Goal: Book appointment/travel/reservation

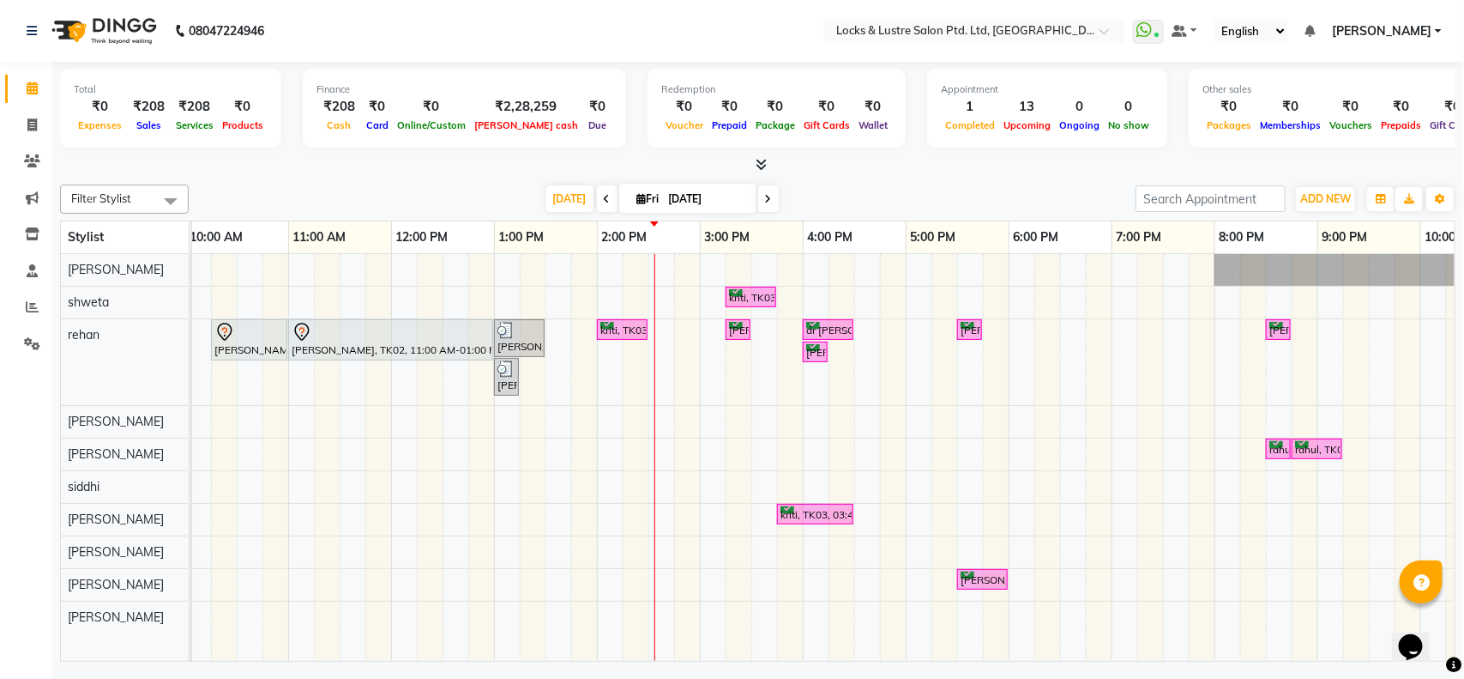
scroll to position [0, 216]
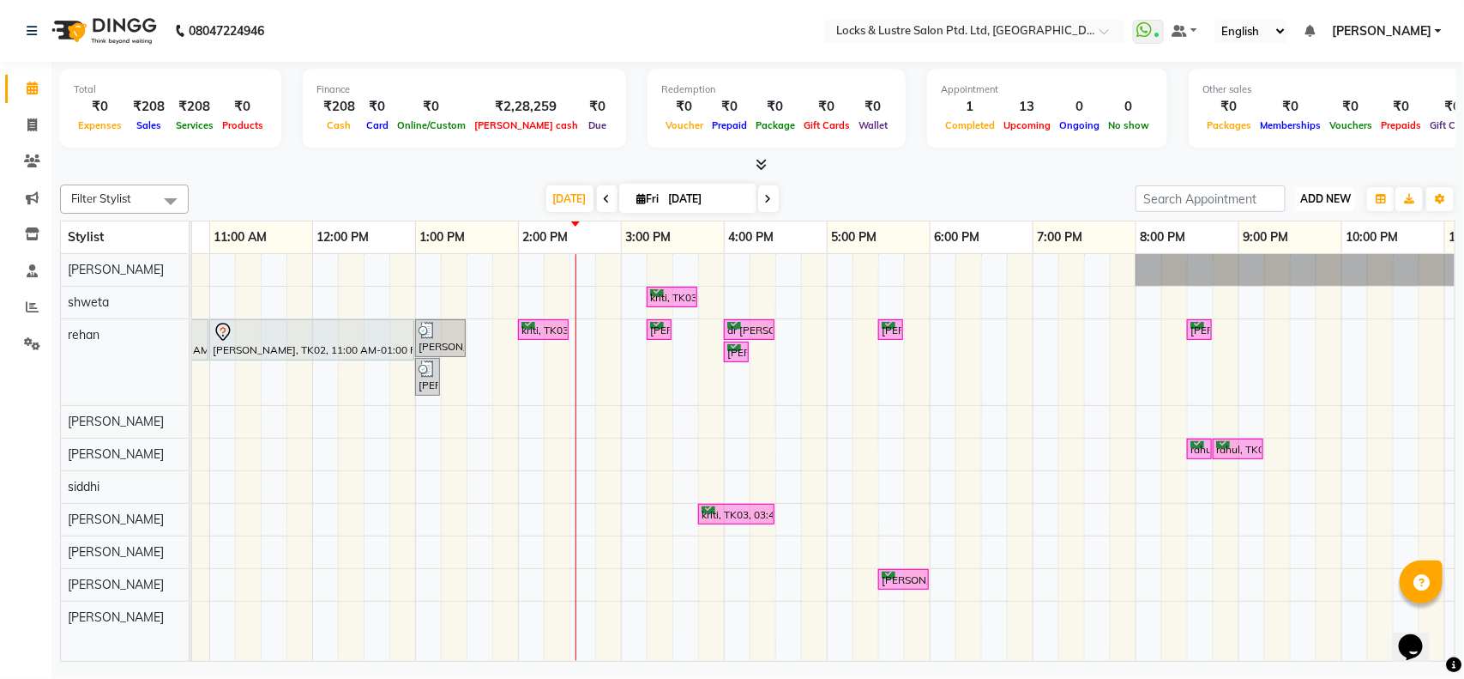
click at [1319, 187] on button "ADD NEW Toggle Dropdown" at bounding box center [1325, 199] width 59 height 24
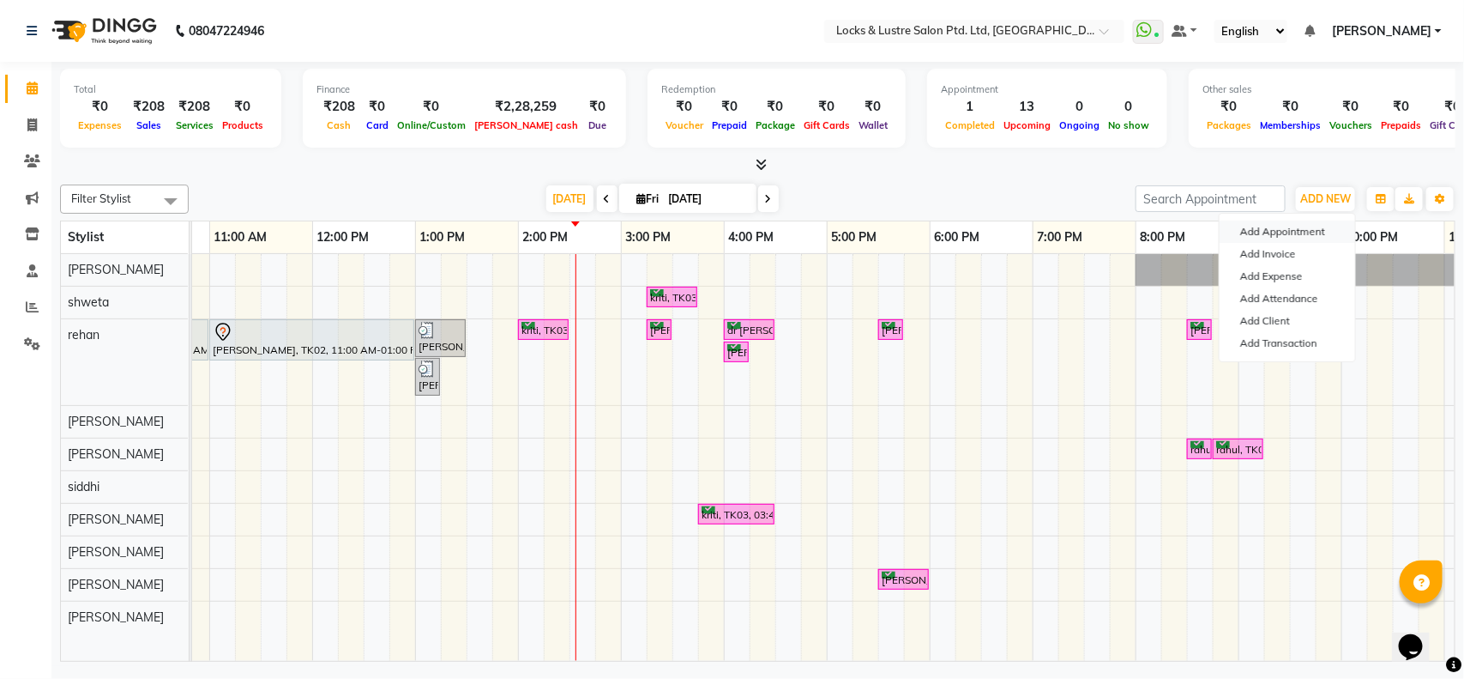
click at [1287, 230] on button "Add Appointment" at bounding box center [1288, 231] width 136 height 22
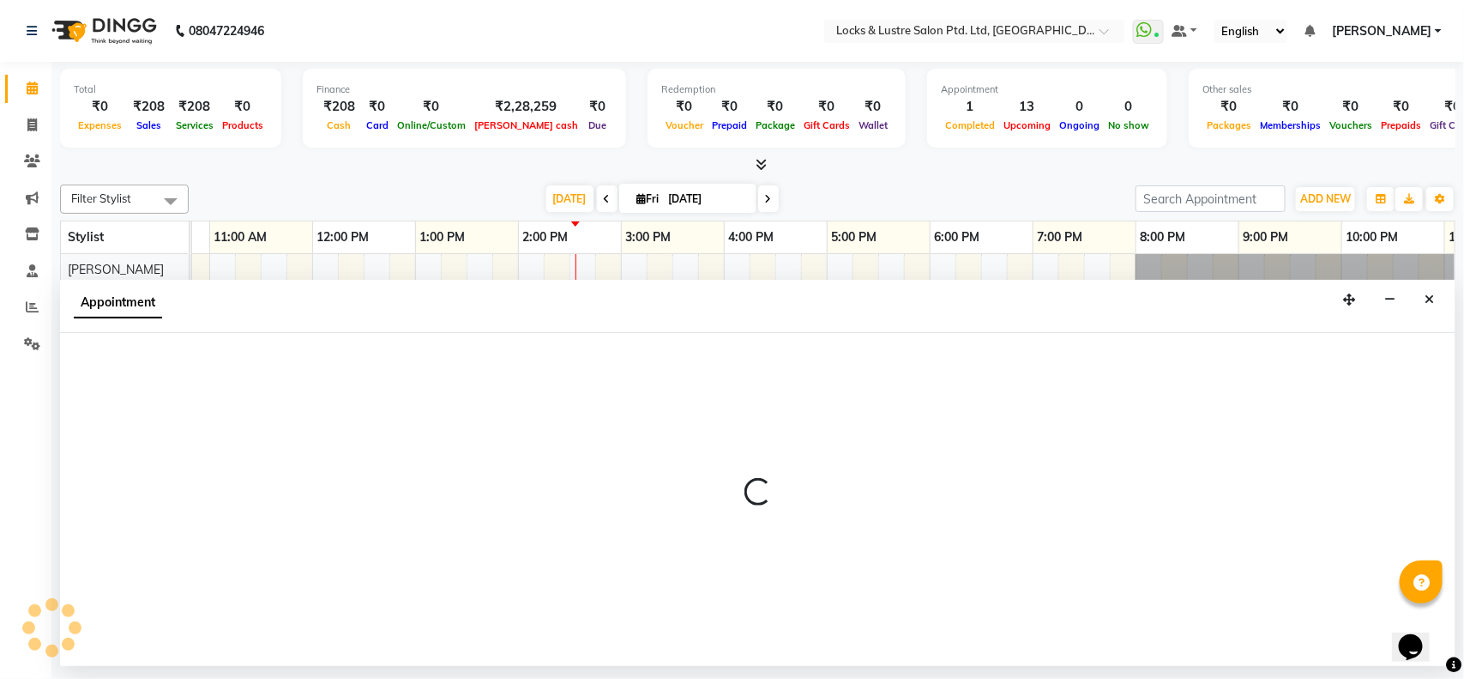
select select "tentative"
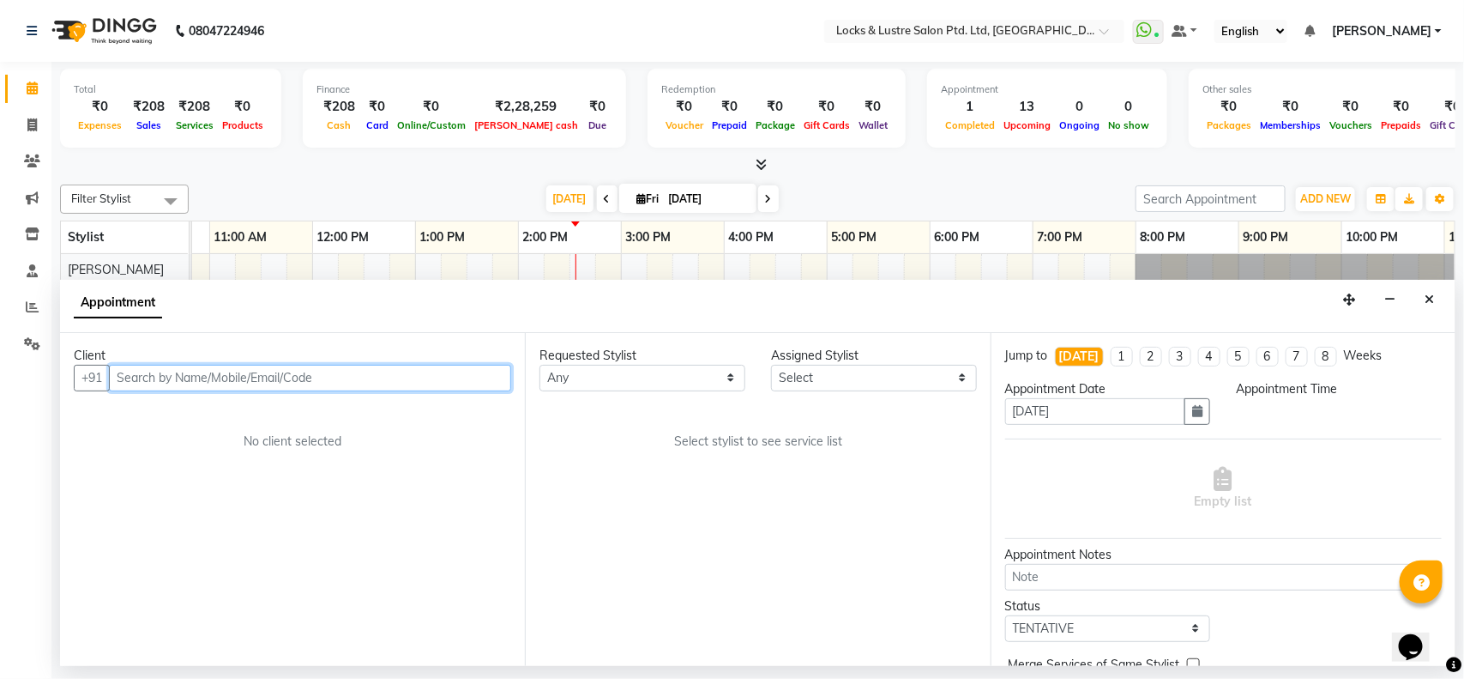
select select "540"
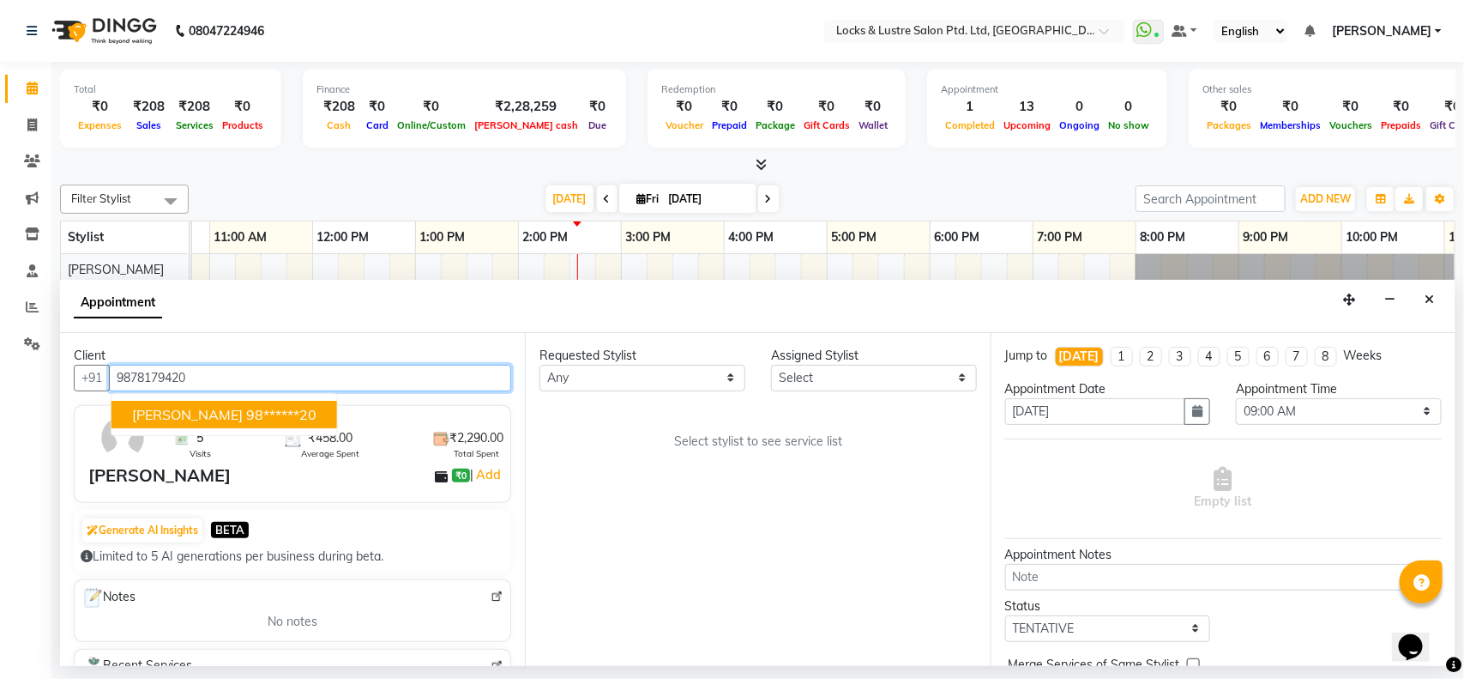
click at [246, 413] on ngb-highlight "98******20" at bounding box center [281, 414] width 70 height 17
type input "98******20"
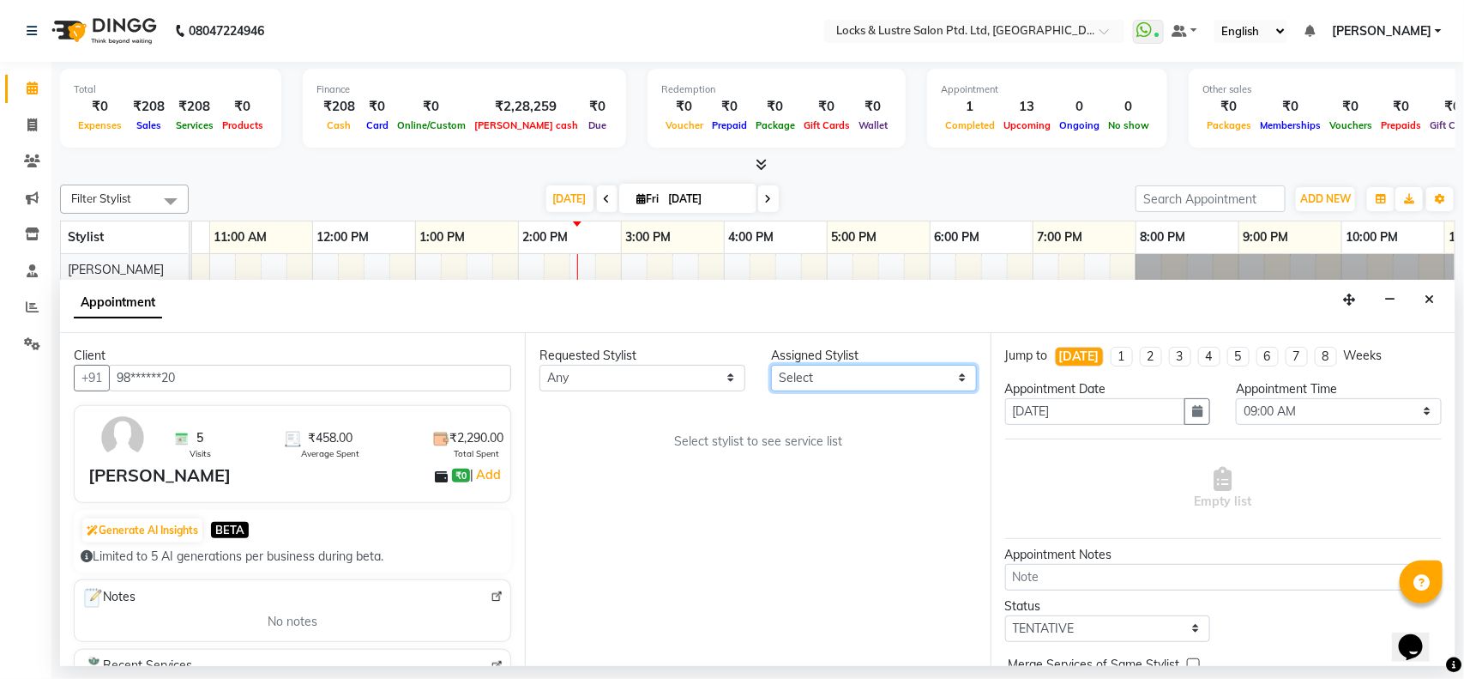
click at [806, 370] on select "Select [PERSON_NAME] [PERSON_NAME] [PERSON_NAME] [PERSON_NAME] [PERSON_NAME] [P…" at bounding box center [874, 378] width 206 height 27
click at [846, 166] on div at bounding box center [758, 165] width 1396 height 18
click at [847, 380] on select "Select [PERSON_NAME] [PERSON_NAME] [PERSON_NAME] [PERSON_NAME] [PERSON_NAME] [P…" at bounding box center [874, 378] width 206 height 27
select select "62982"
click at [771, 365] on select "Select [PERSON_NAME] [PERSON_NAME] [PERSON_NAME] [PERSON_NAME] [PERSON_NAME] [P…" at bounding box center [874, 378] width 206 height 27
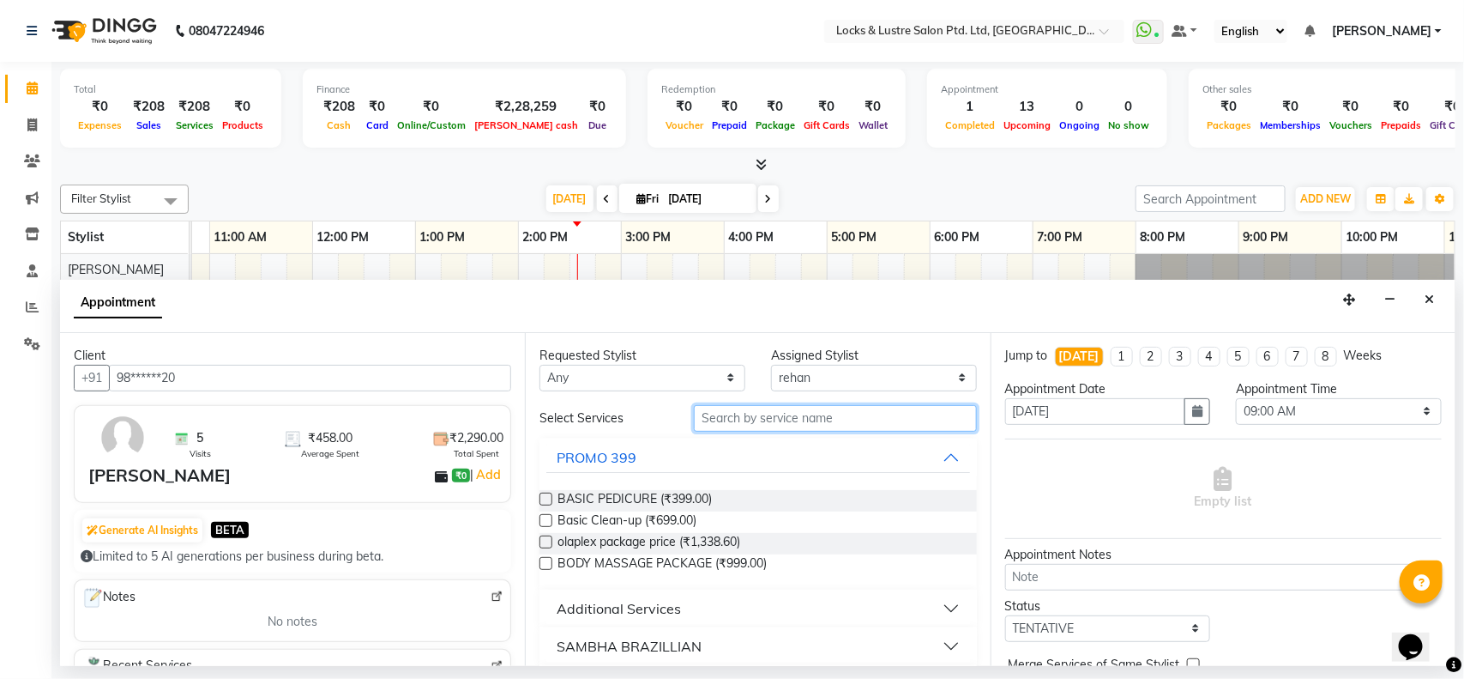
click at [791, 414] on input "text" at bounding box center [835, 418] width 283 height 27
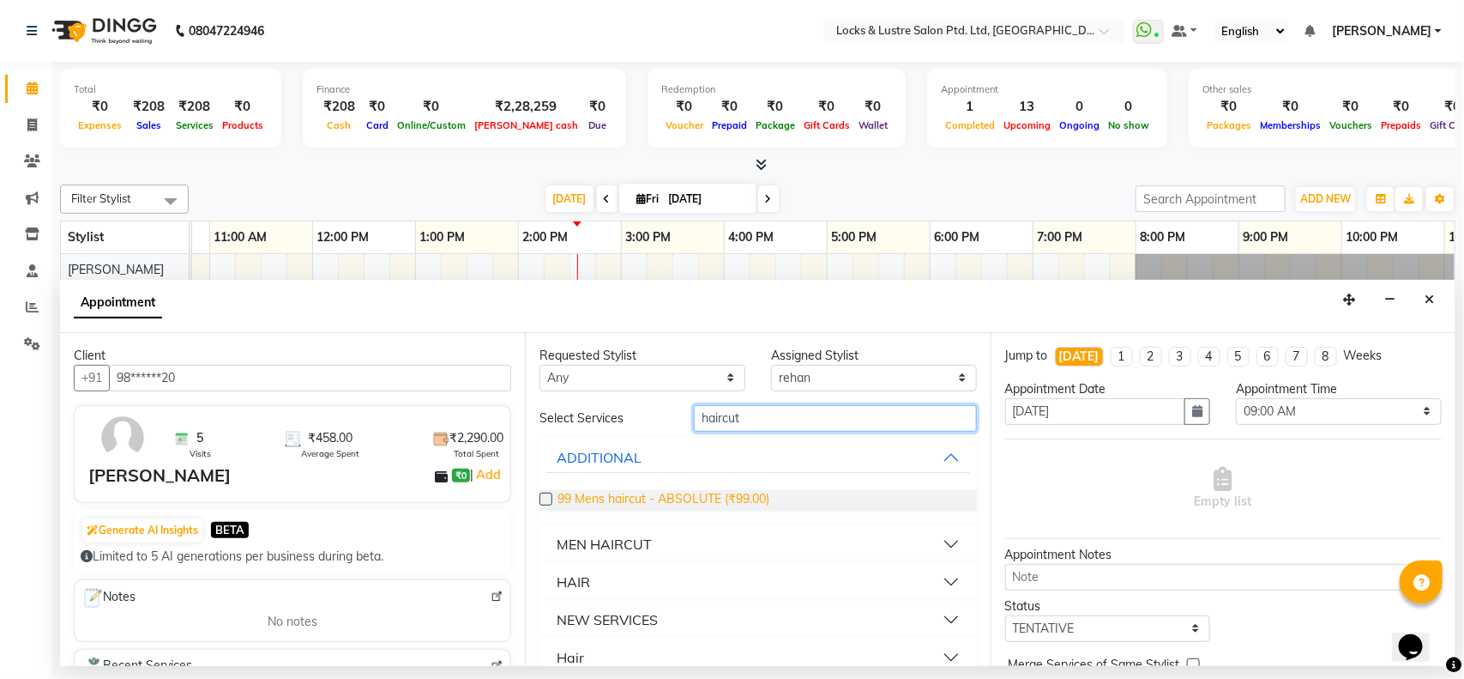
type input "haircut"
click at [569, 495] on span "99 Mens haircut - ABSOLUTE (₹99.00)" at bounding box center [664, 500] width 212 height 21
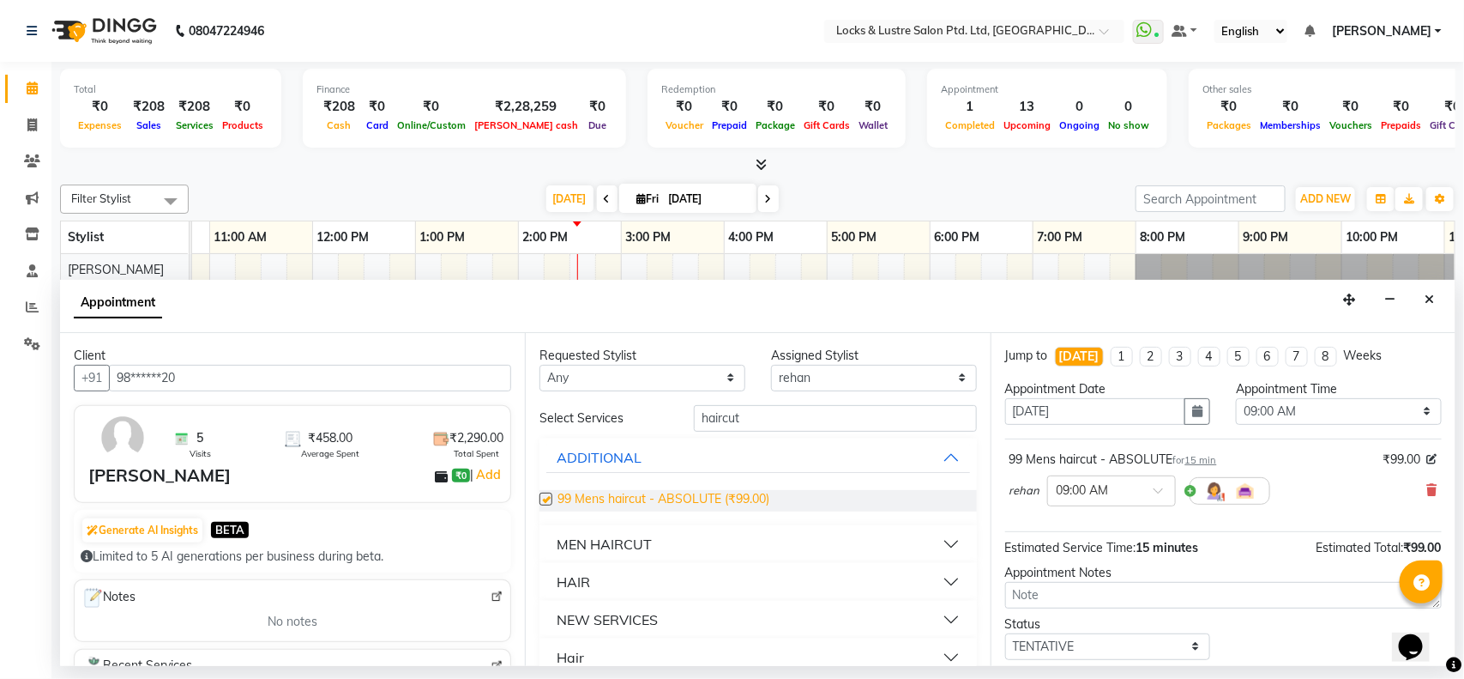
checkbox input "false"
click at [751, 420] on input "haircut" at bounding box center [835, 418] width 283 height 27
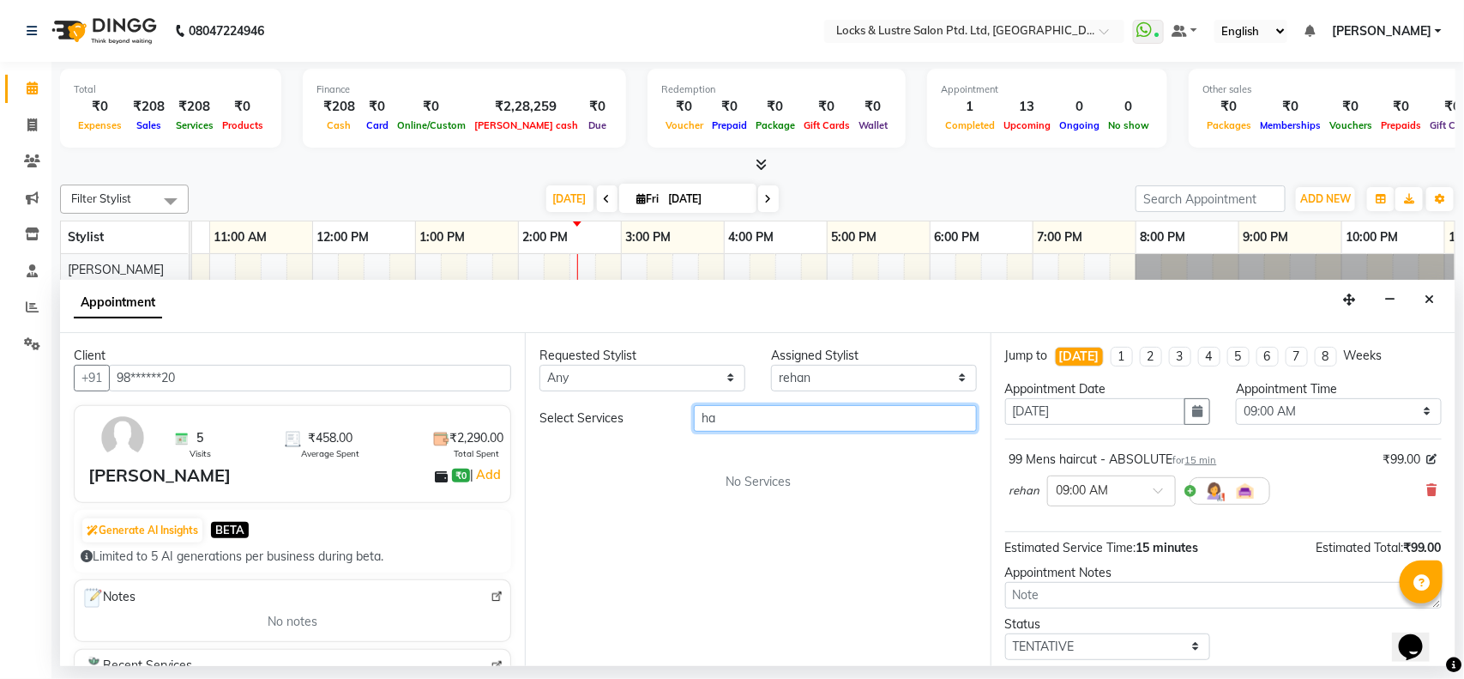
type input "h"
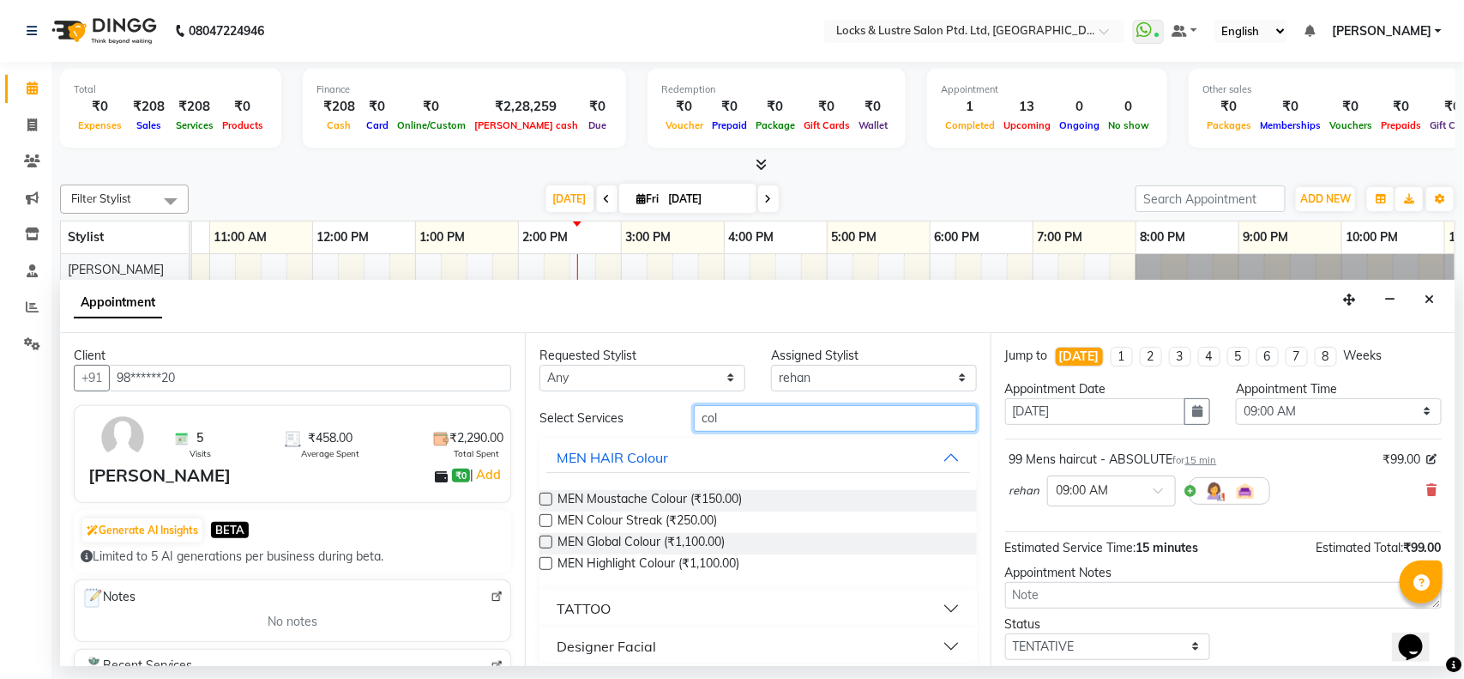
type input "col"
click at [546, 546] on label at bounding box center [546, 541] width 13 height 13
click at [546, 546] on input "checkbox" at bounding box center [545, 543] width 11 height 11
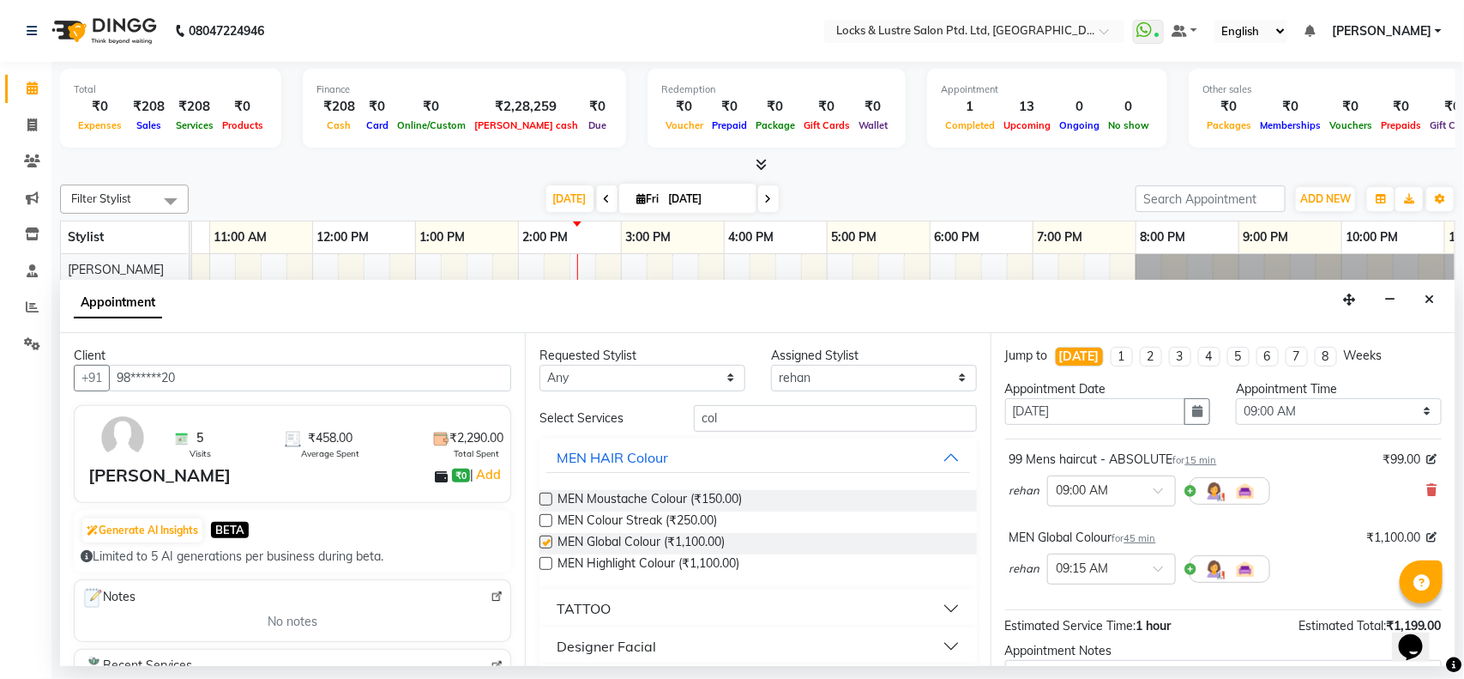
checkbox input "false"
click at [1147, 496] on div at bounding box center [1111, 489] width 127 height 18
click at [1086, 575] on div "07:00 PM" at bounding box center [1111, 571] width 127 height 32
click at [1117, 560] on input "text" at bounding box center [1094, 567] width 75 height 18
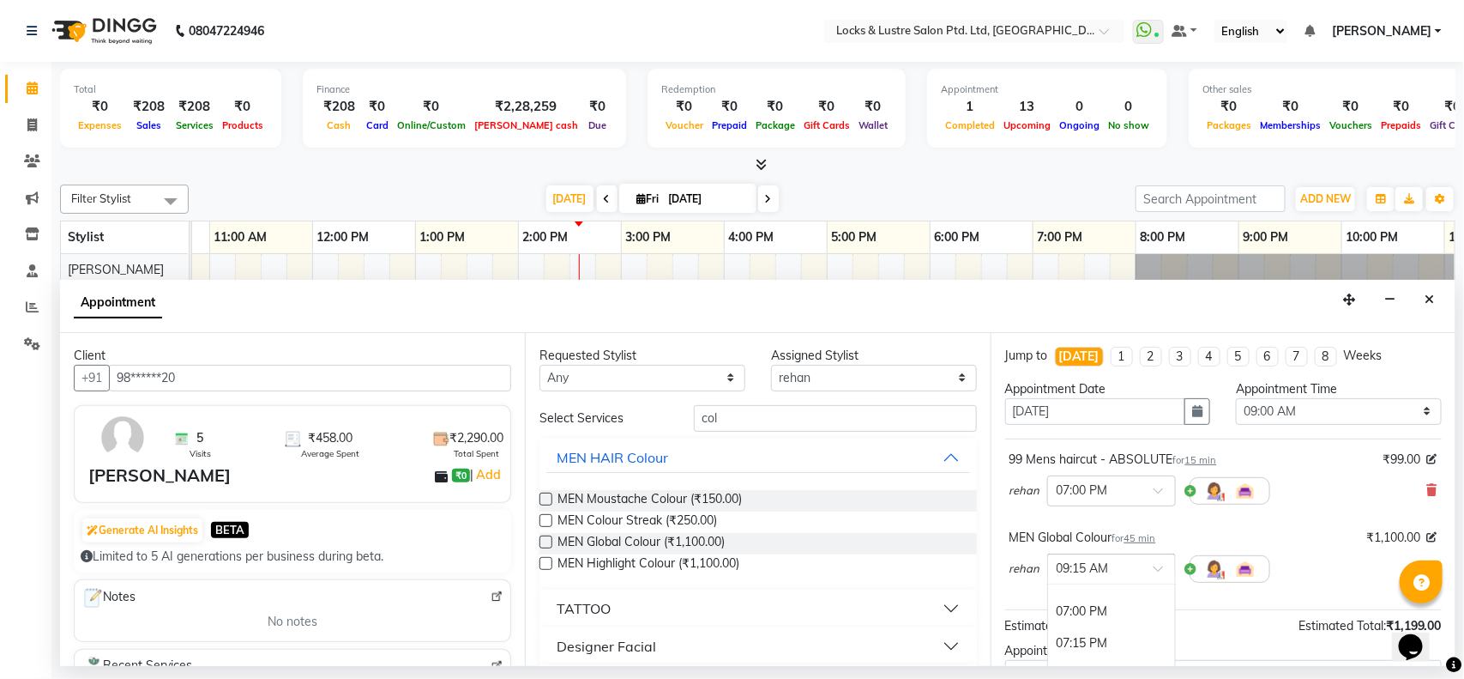
scroll to position [1291, 0]
click at [1101, 612] on div "07:00 PM" at bounding box center [1111, 608] width 127 height 32
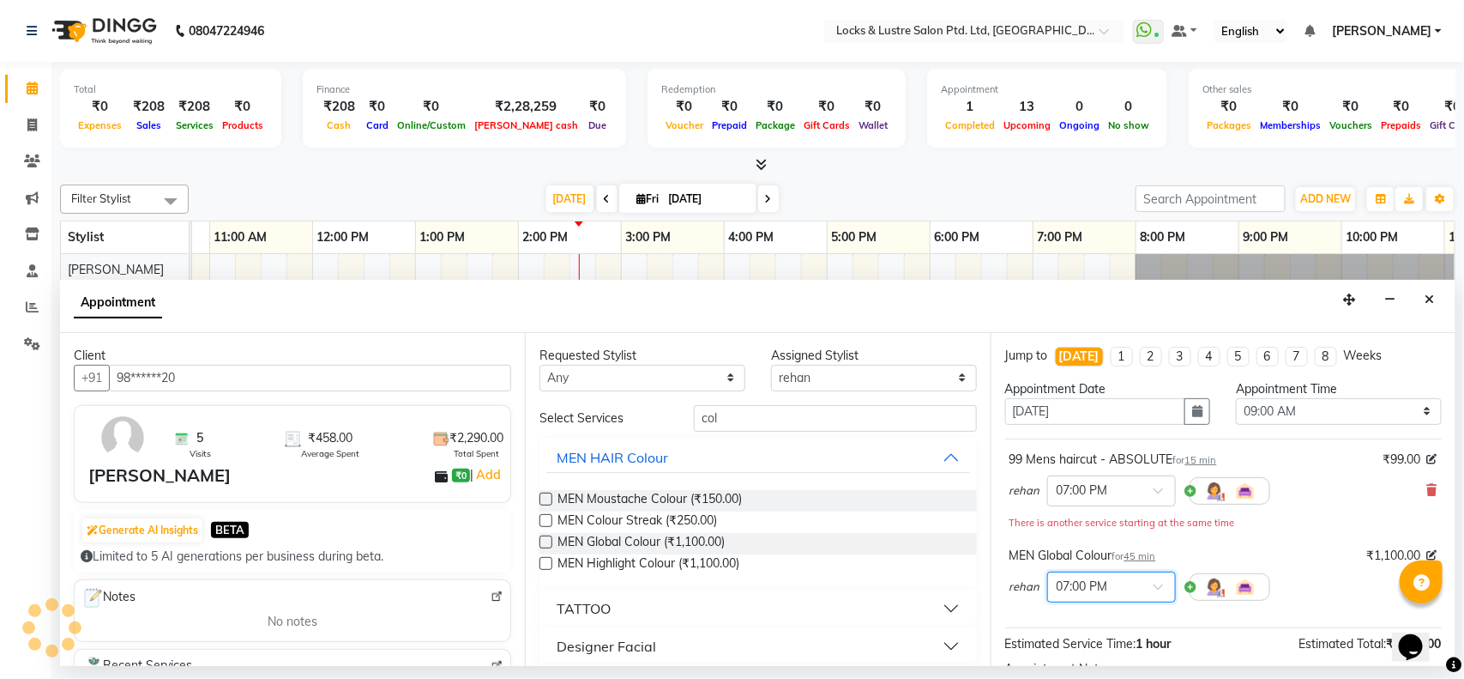
scroll to position [199, 0]
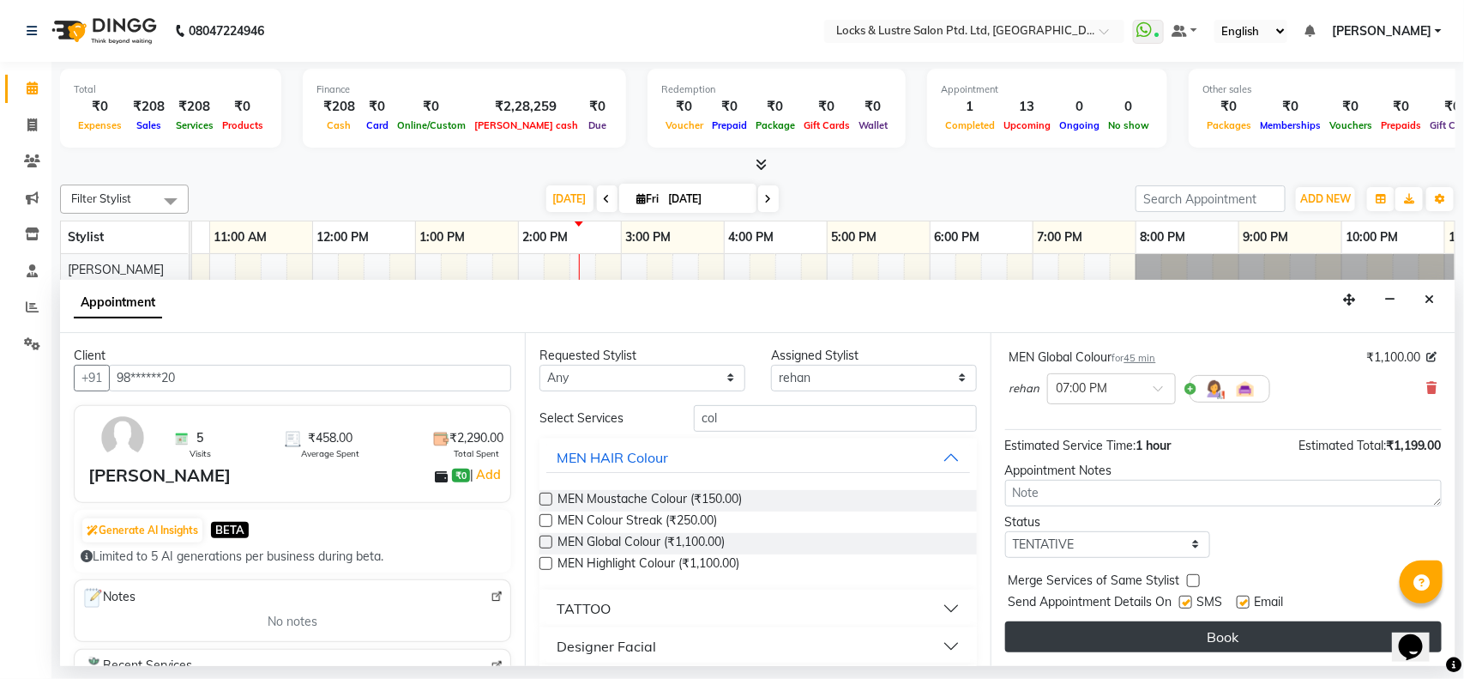
click at [1143, 629] on button "Book" at bounding box center [1223, 636] width 437 height 31
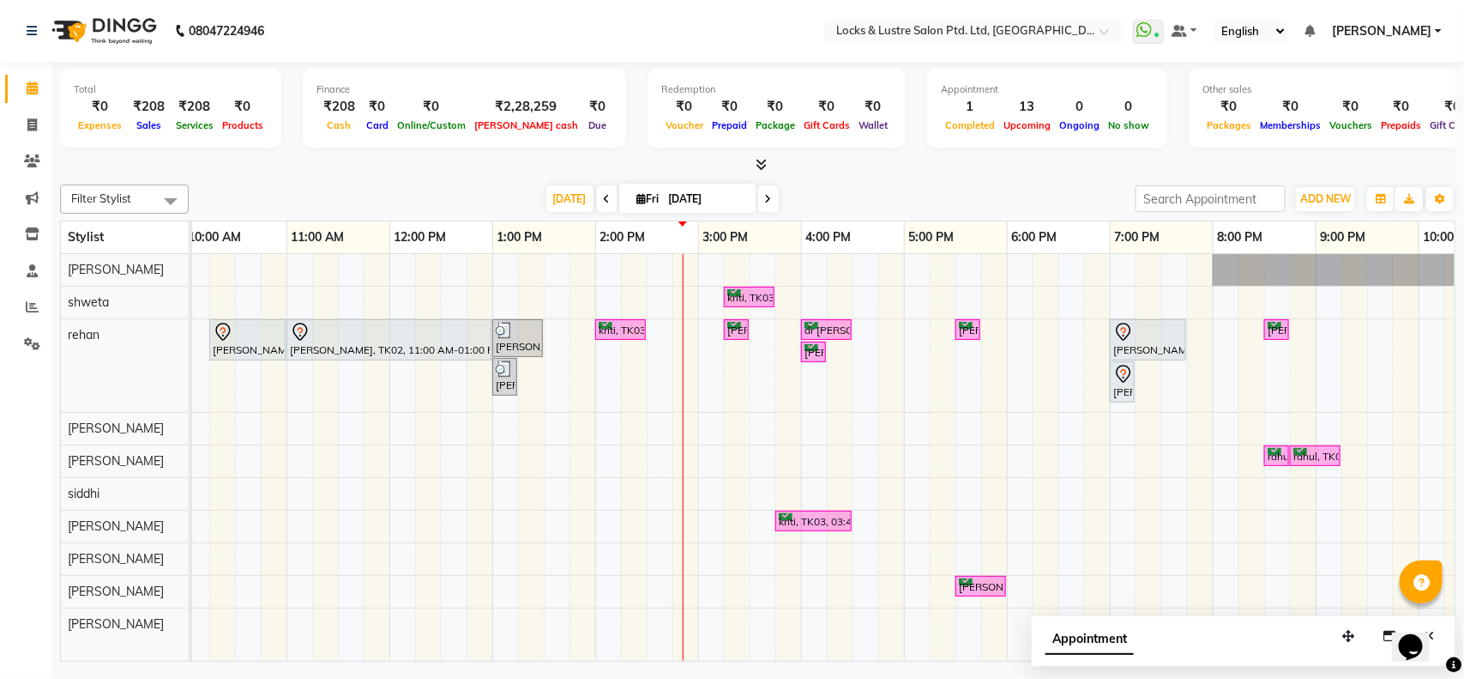
scroll to position [0, 215]
click at [1336, 193] on span "ADD NEW" at bounding box center [1325, 198] width 51 height 13
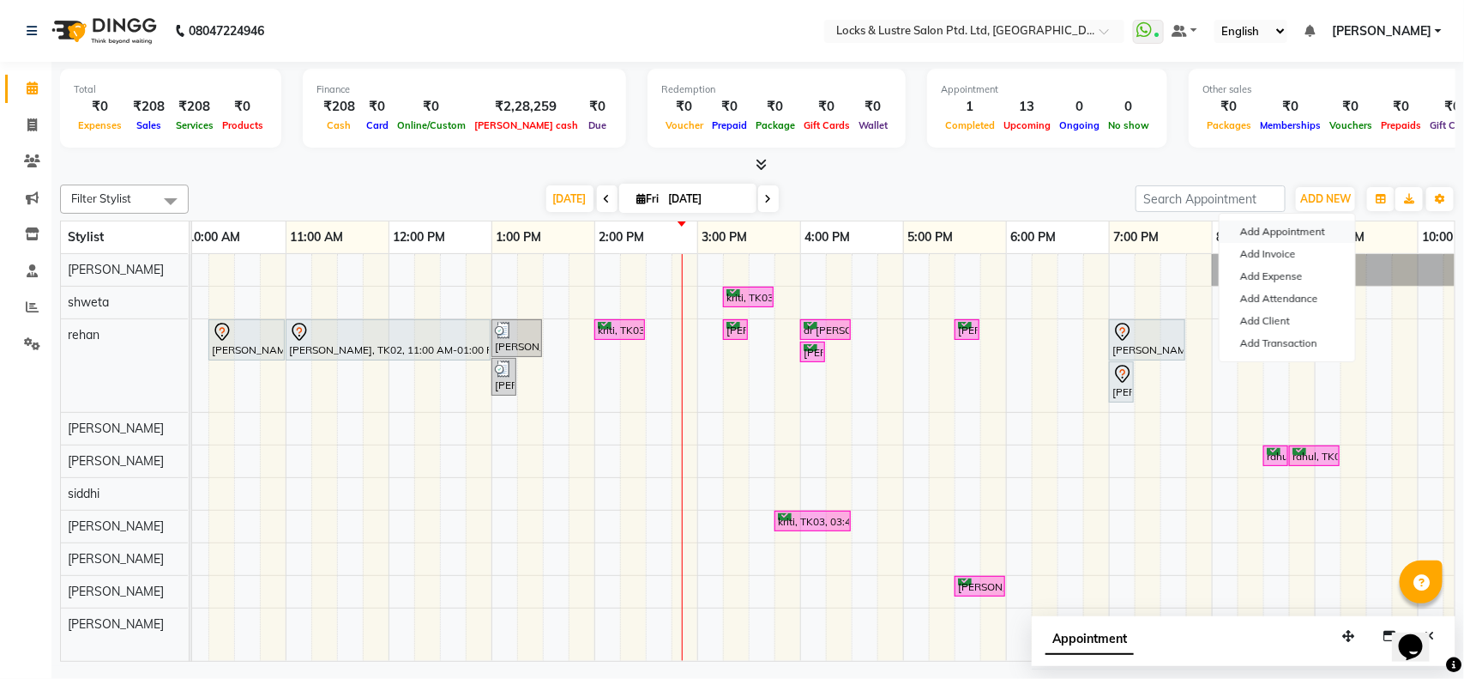
click at [1267, 232] on button "Add Appointment" at bounding box center [1288, 231] width 136 height 22
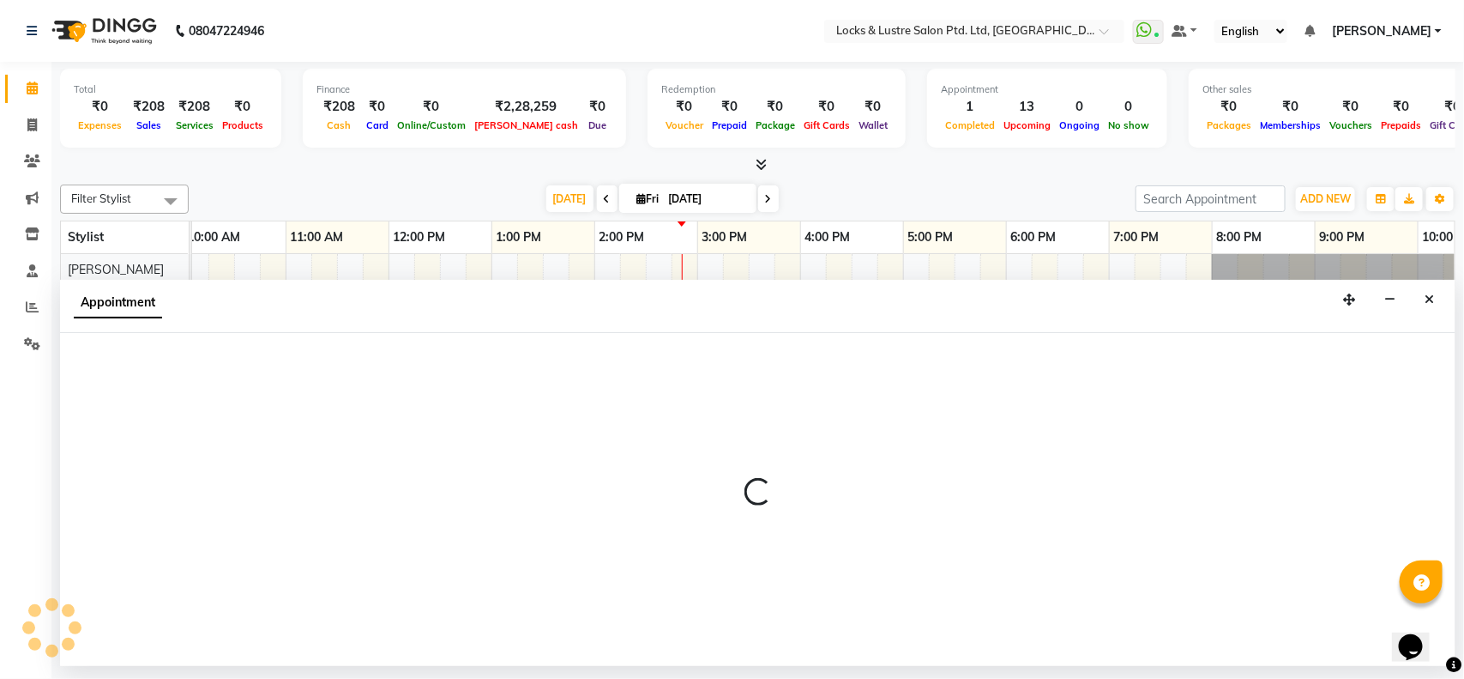
select select "540"
select select "tentative"
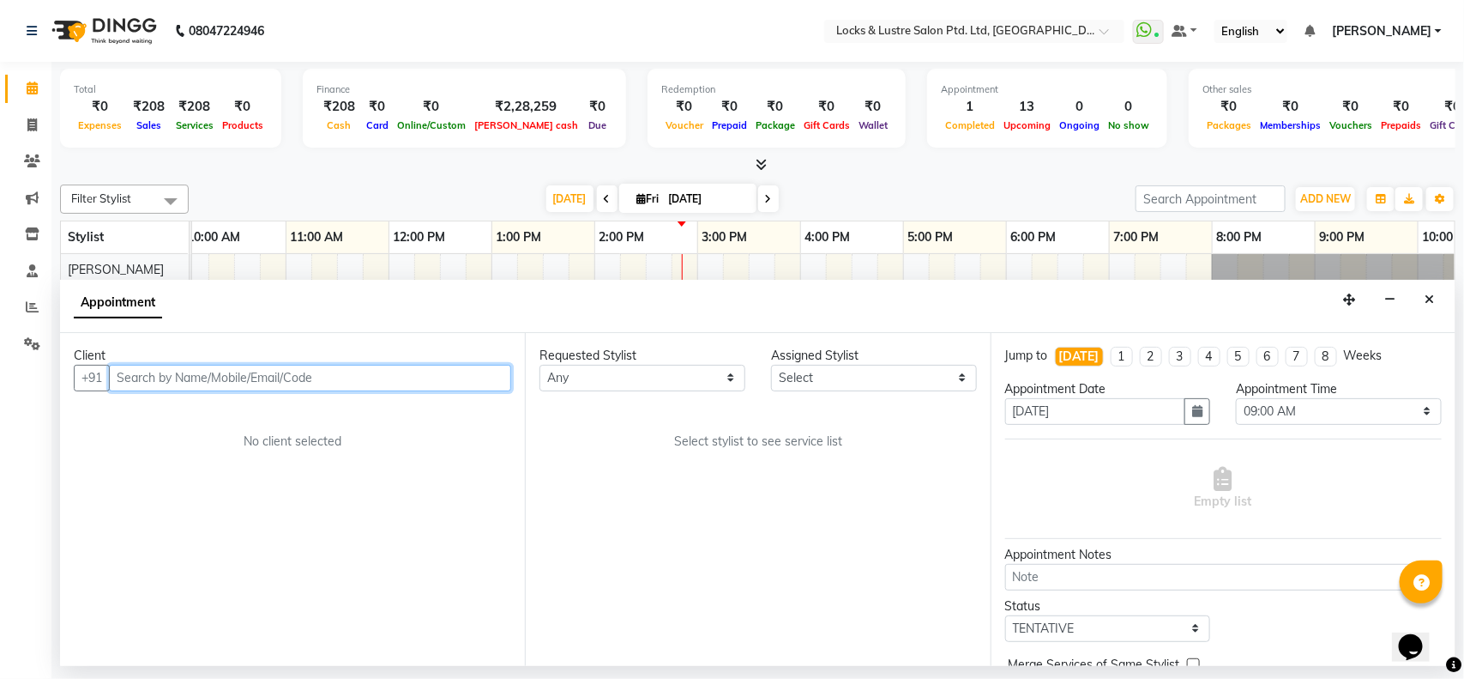
click at [230, 382] on input "text" at bounding box center [310, 378] width 402 height 27
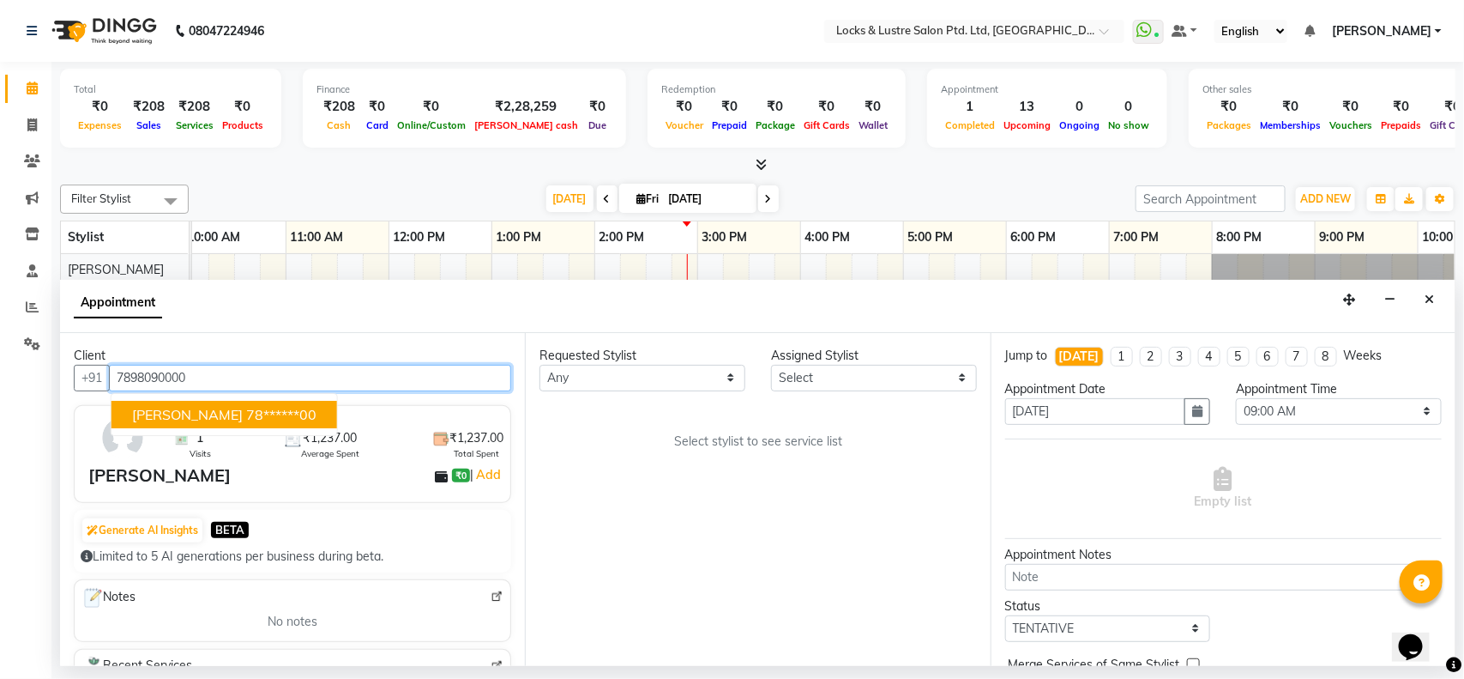
click at [246, 413] on ngb-highlight "78******00" at bounding box center [281, 414] width 70 height 17
type input "78******00"
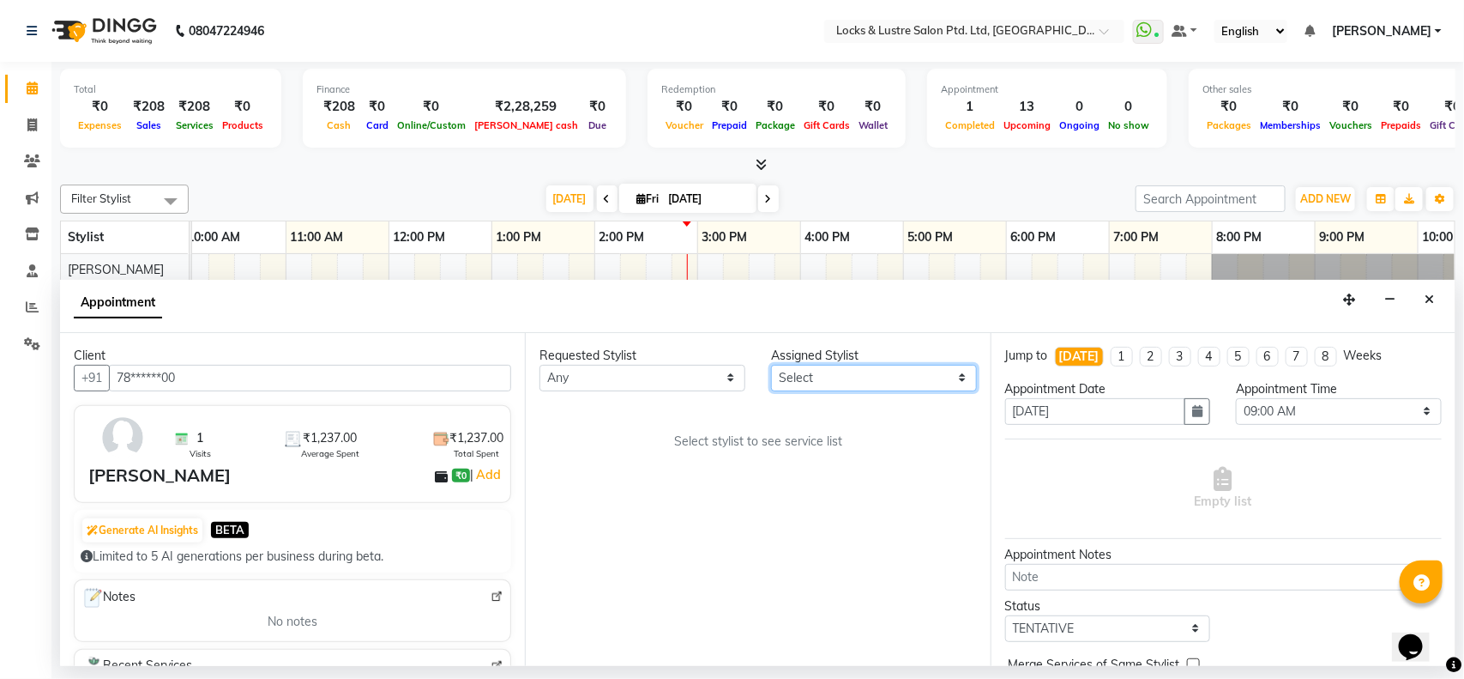
click at [805, 382] on select "Select [PERSON_NAME] [PERSON_NAME] [PERSON_NAME] [PERSON_NAME] [PERSON_NAME] [P…" at bounding box center [874, 378] width 206 height 27
select select "89165"
click at [771, 365] on select "Select [PERSON_NAME] [PERSON_NAME] [PERSON_NAME] [PERSON_NAME] [PERSON_NAME] [P…" at bounding box center [874, 378] width 206 height 27
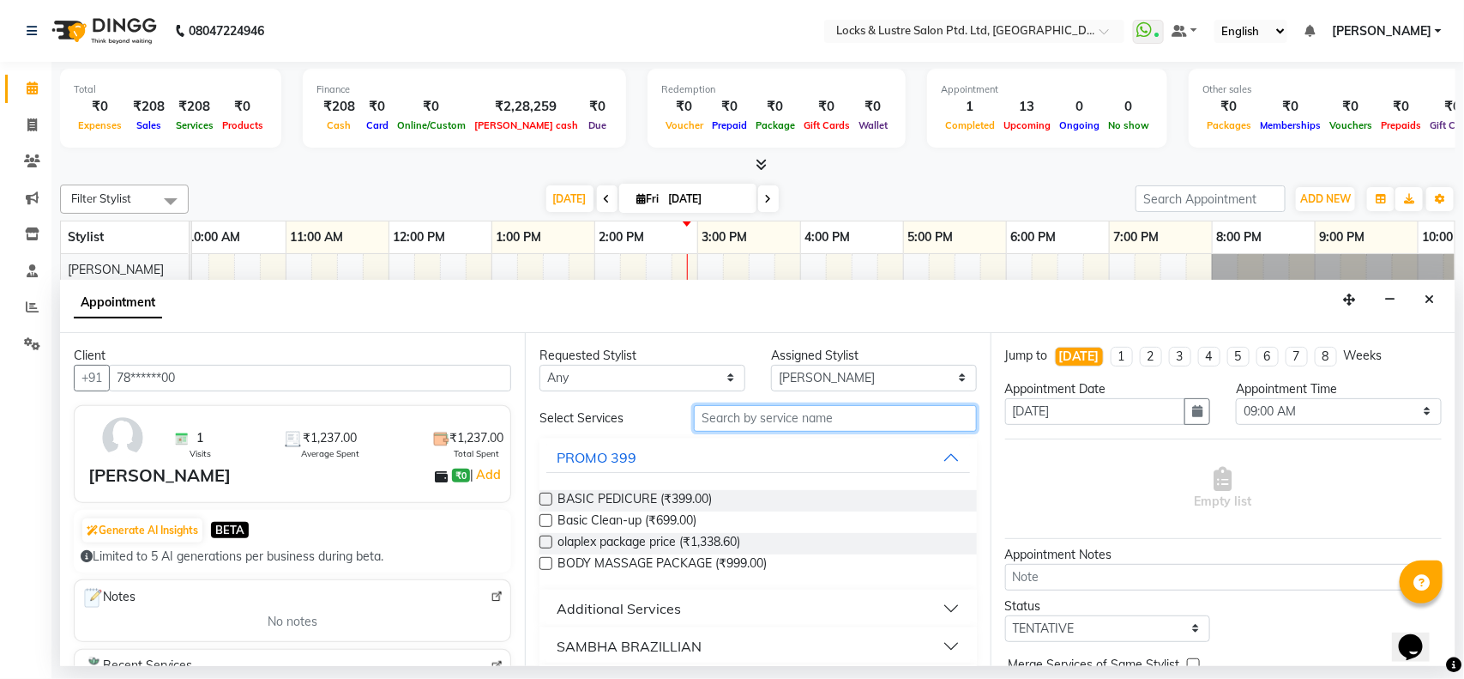
click at [760, 417] on input "text" at bounding box center [835, 418] width 283 height 27
type input "p"
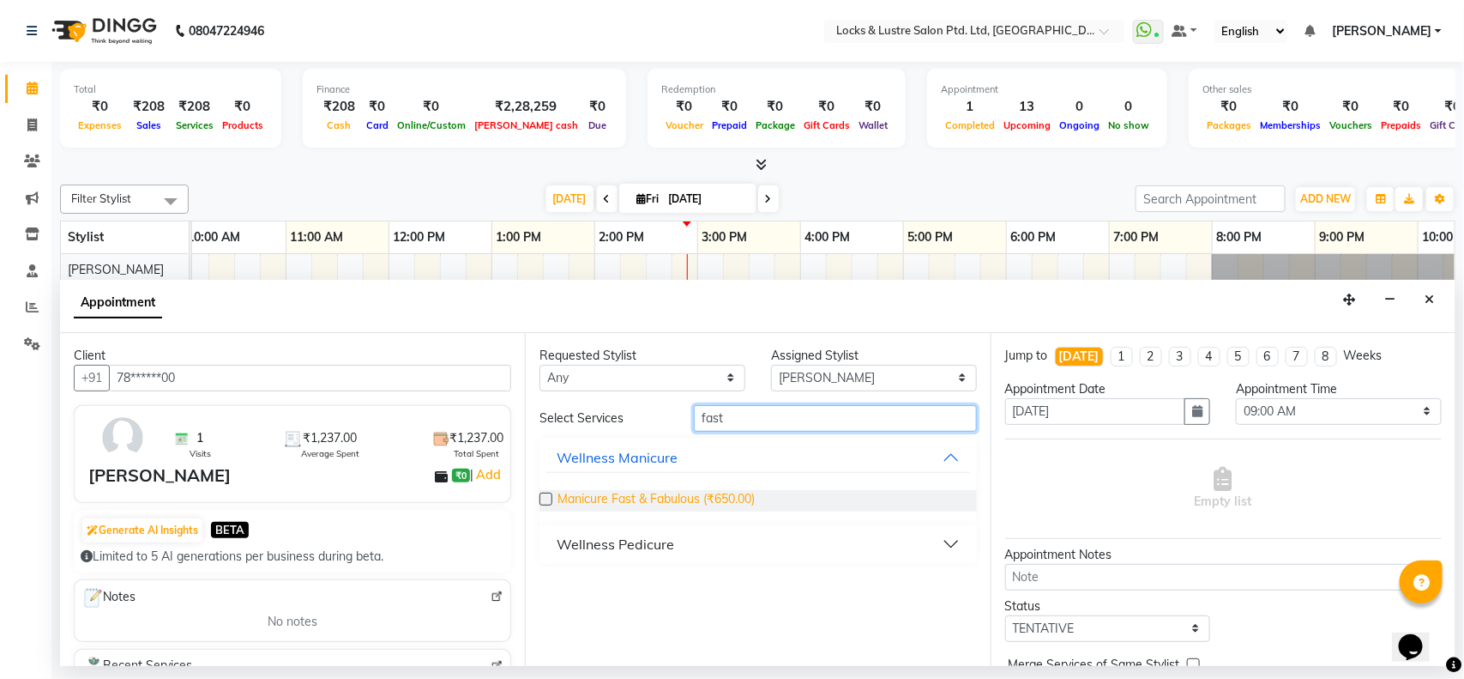
type input "fast"
click at [695, 495] on span "Manicure Fast & Fabulous (₹650.00)" at bounding box center [656, 500] width 197 height 21
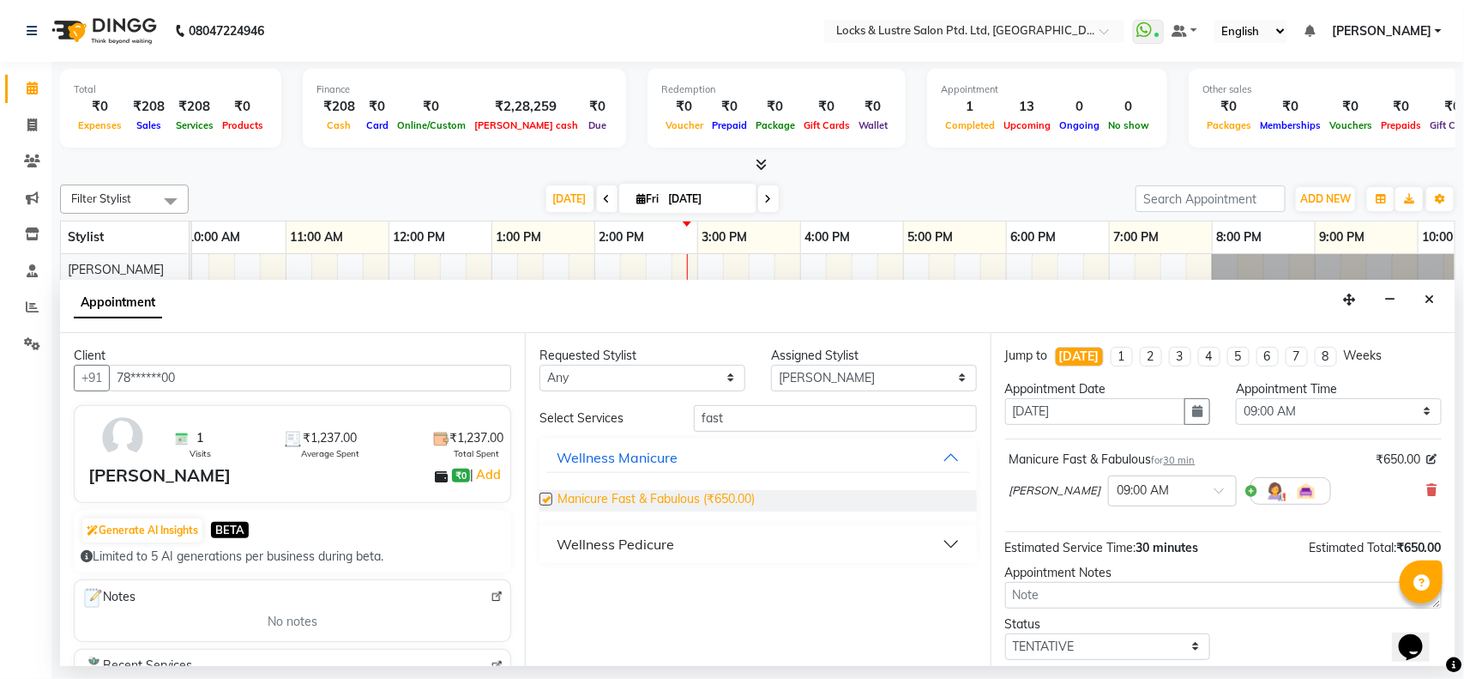
checkbox input "false"
click at [841, 422] on input "fast" at bounding box center [835, 418] width 283 height 27
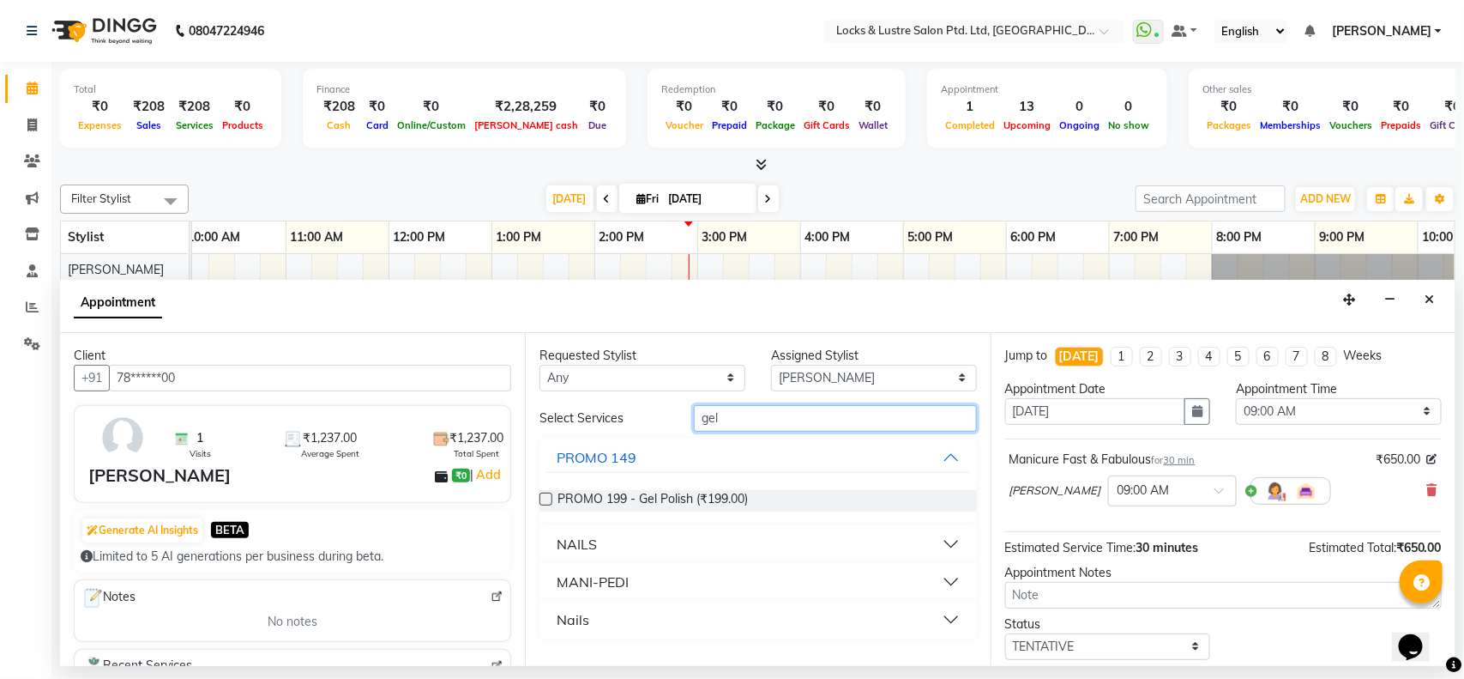
type input "gel"
click at [549, 503] on label at bounding box center [546, 498] width 13 height 13
click at [549, 503] on input "checkbox" at bounding box center [545, 500] width 11 height 11
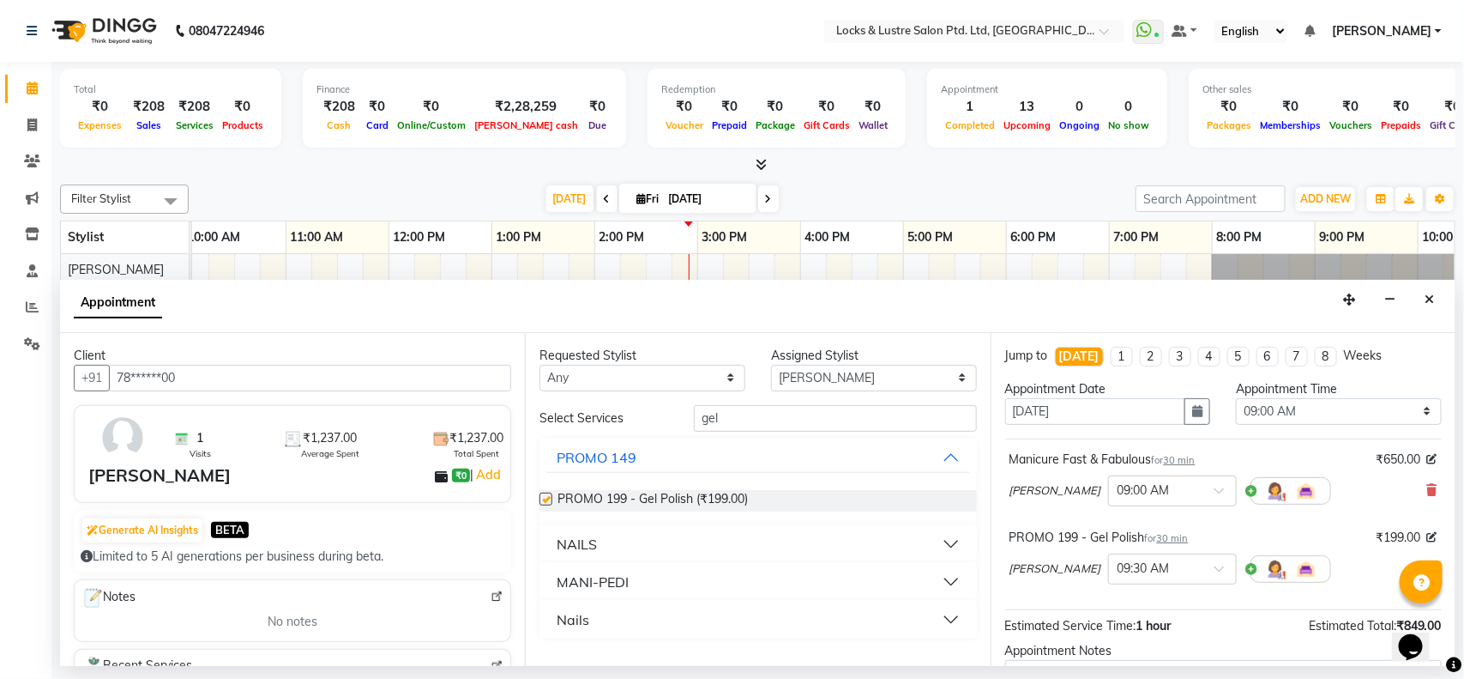
checkbox input "false"
click at [1143, 489] on input "text" at bounding box center [1155, 489] width 75 height 18
click at [1109, 636] on div "07:30 PM" at bounding box center [1172, 632] width 127 height 32
click at [1118, 569] on input "text" at bounding box center [1155, 567] width 75 height 18
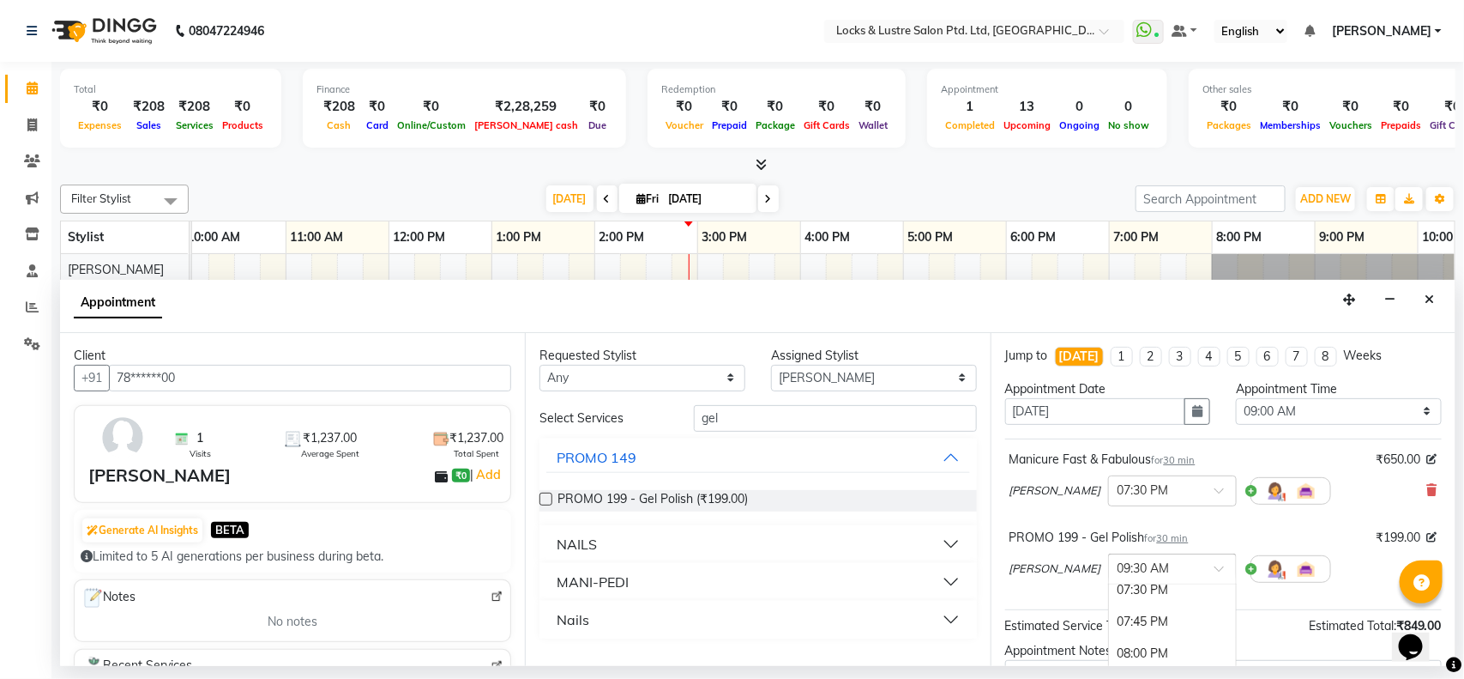
scroll to position [1348, 0]
click at [1109, 594] on div "07:30 PM" at bounding box center [1172, 590] width 127 height 32
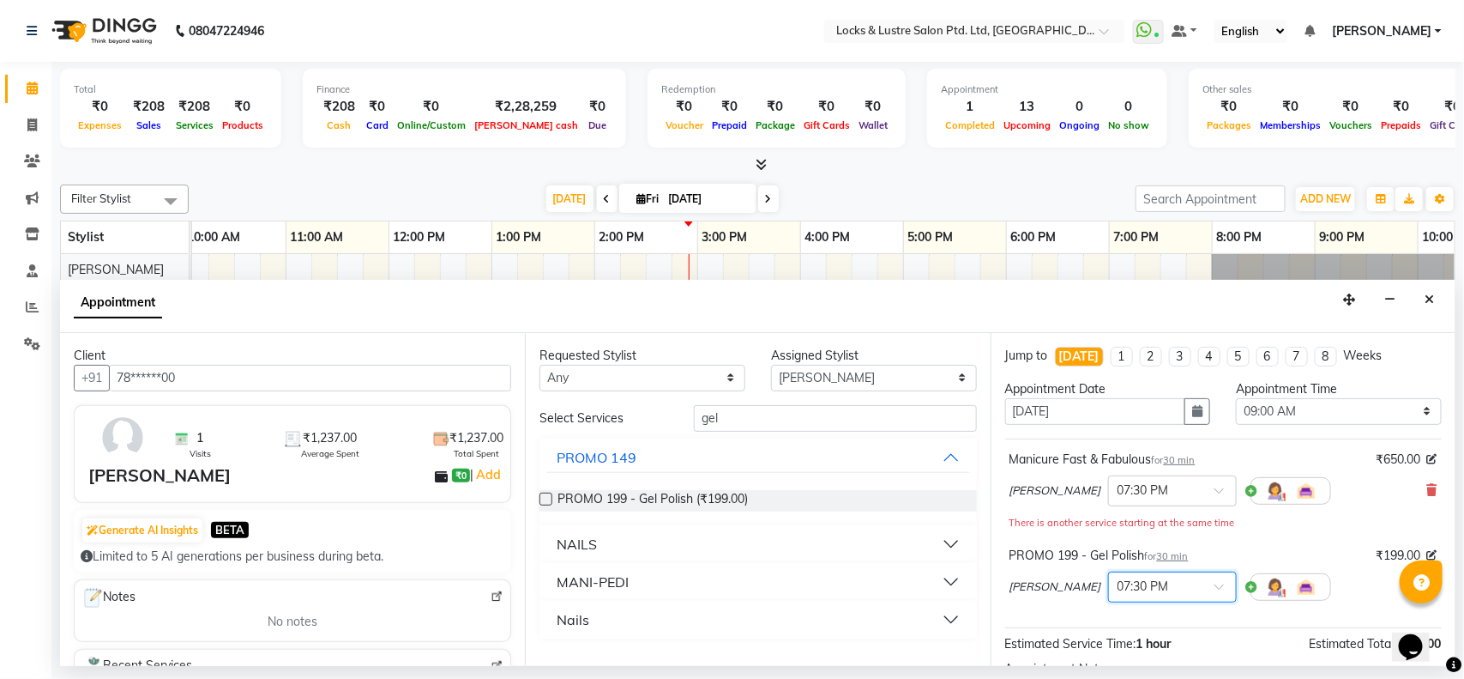
scroll to position [199, 0]
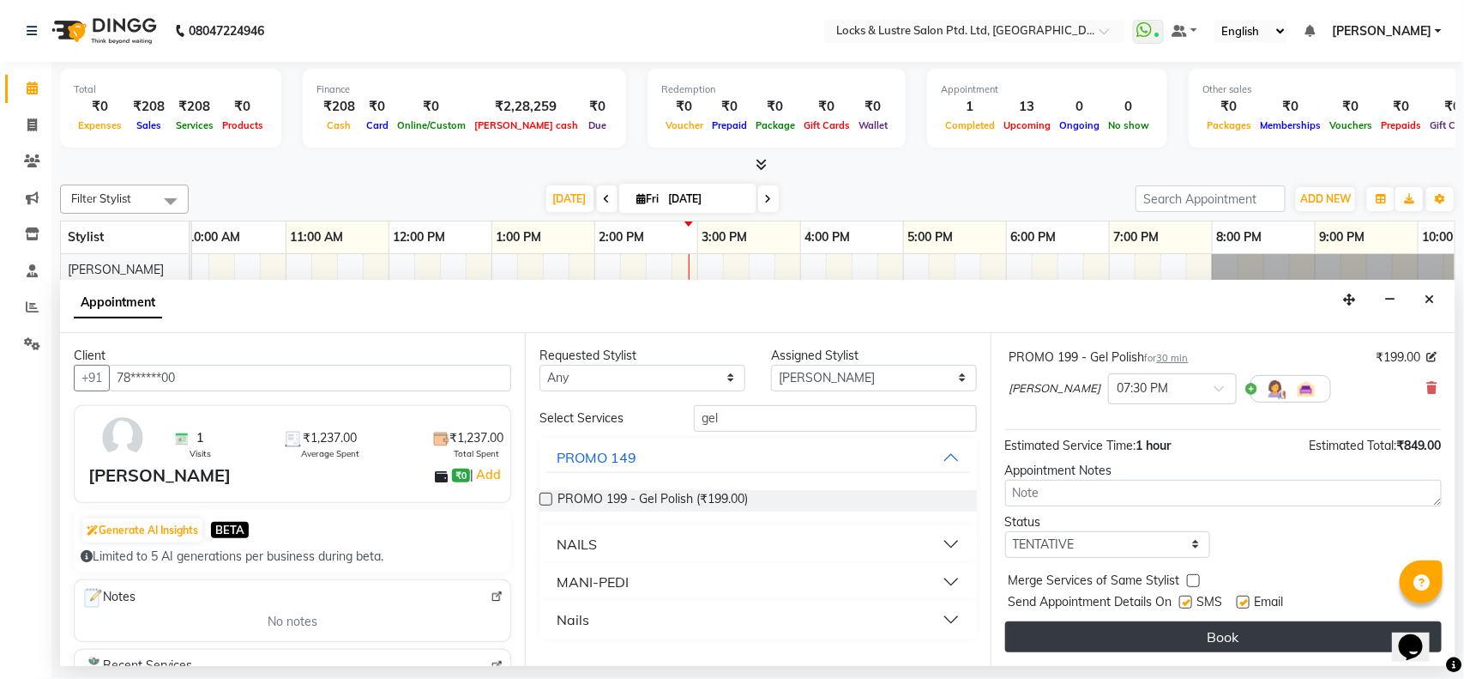
click at [1184, 637] on button "Book" at bounding box center [1223, 636] width 437 height 31
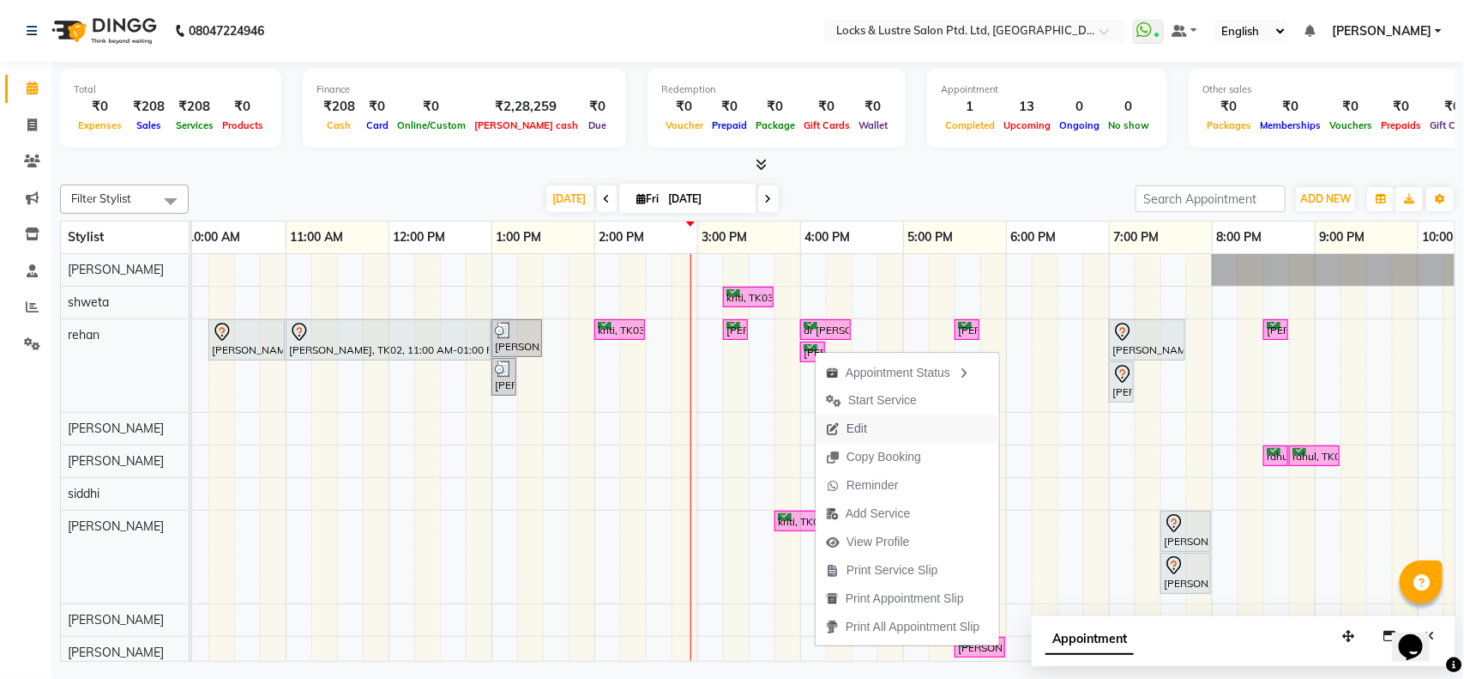
click at [896, 438] on button "Edit" at bounding box center [908, 428] width 184 height 28
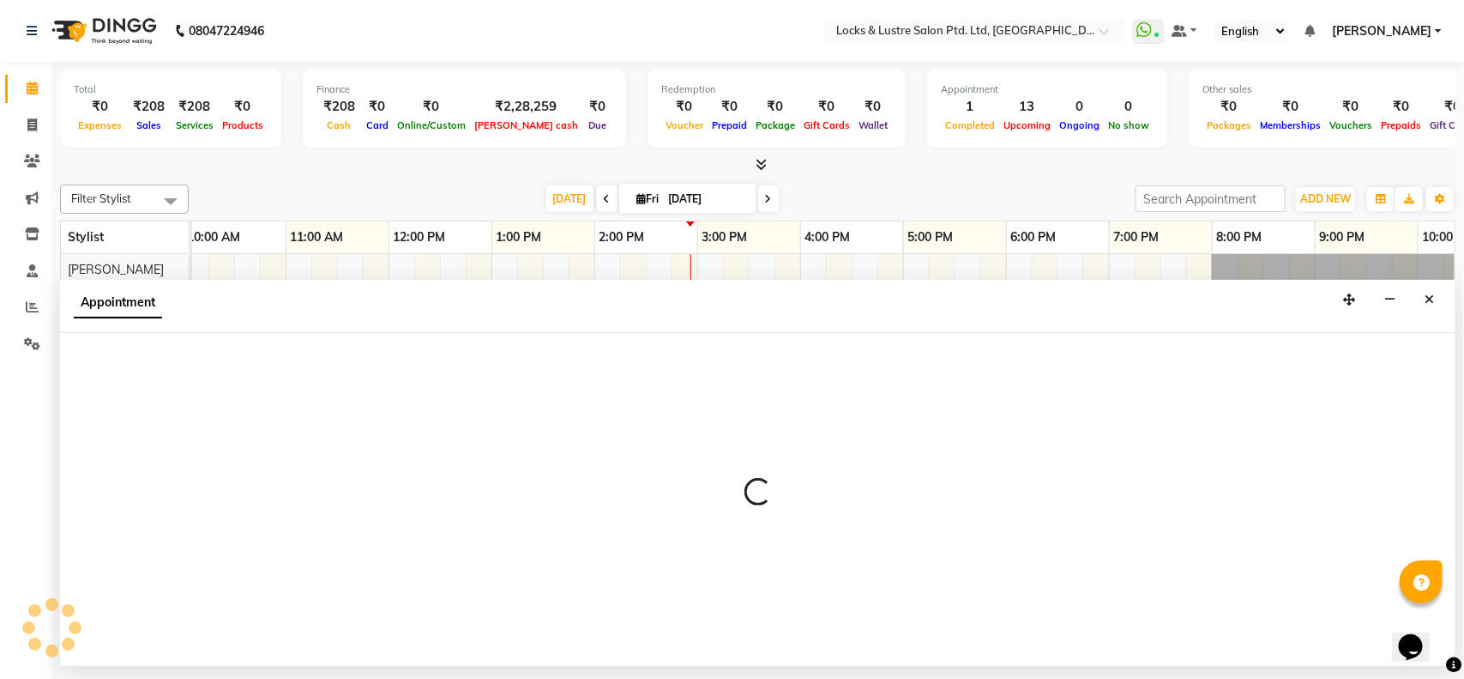
select select "confirm booking"
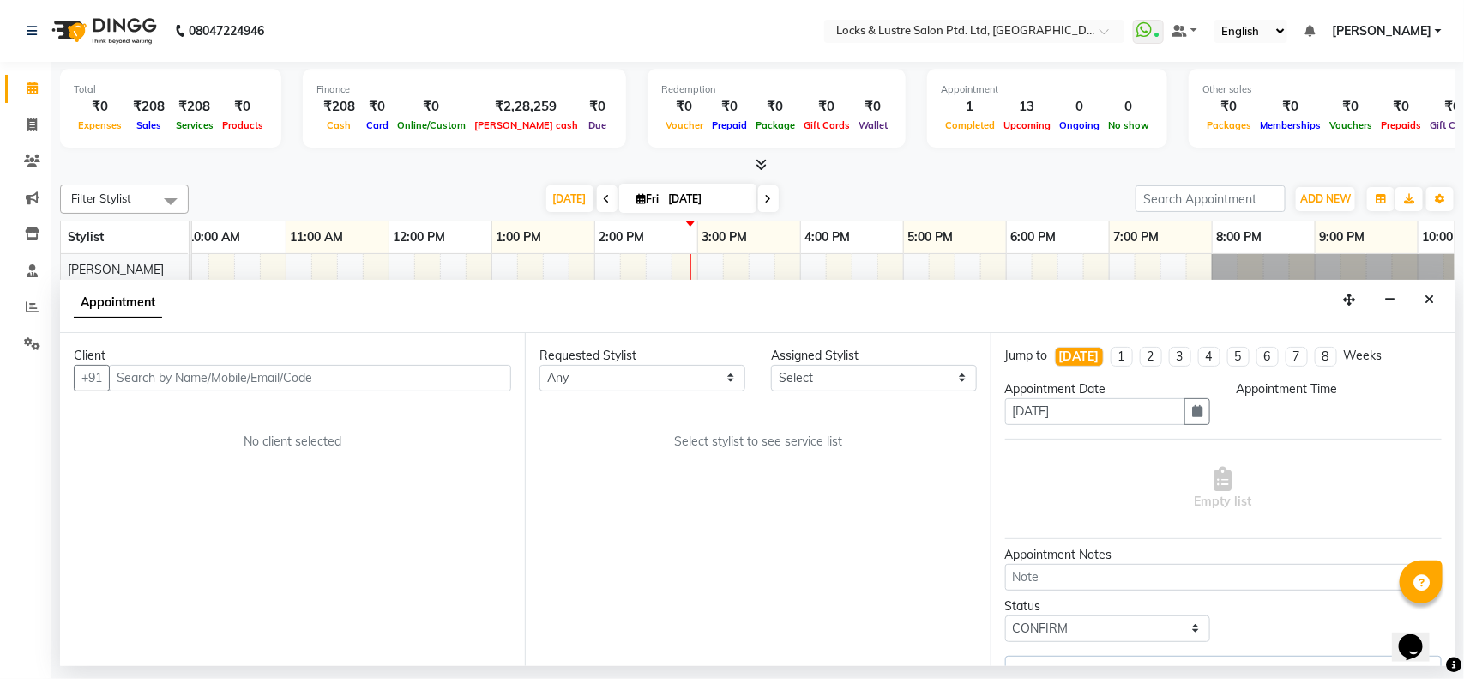
select select "960"
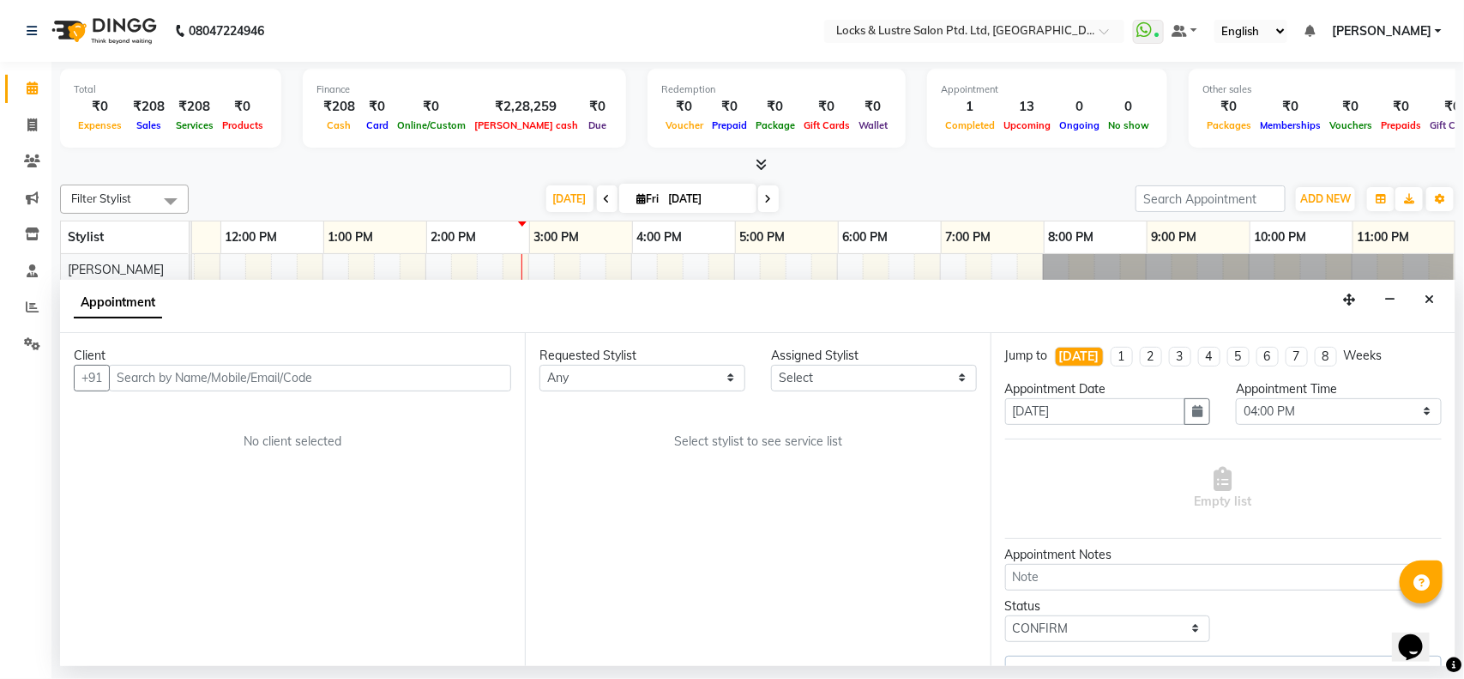
select select "62982"
select select "2875"
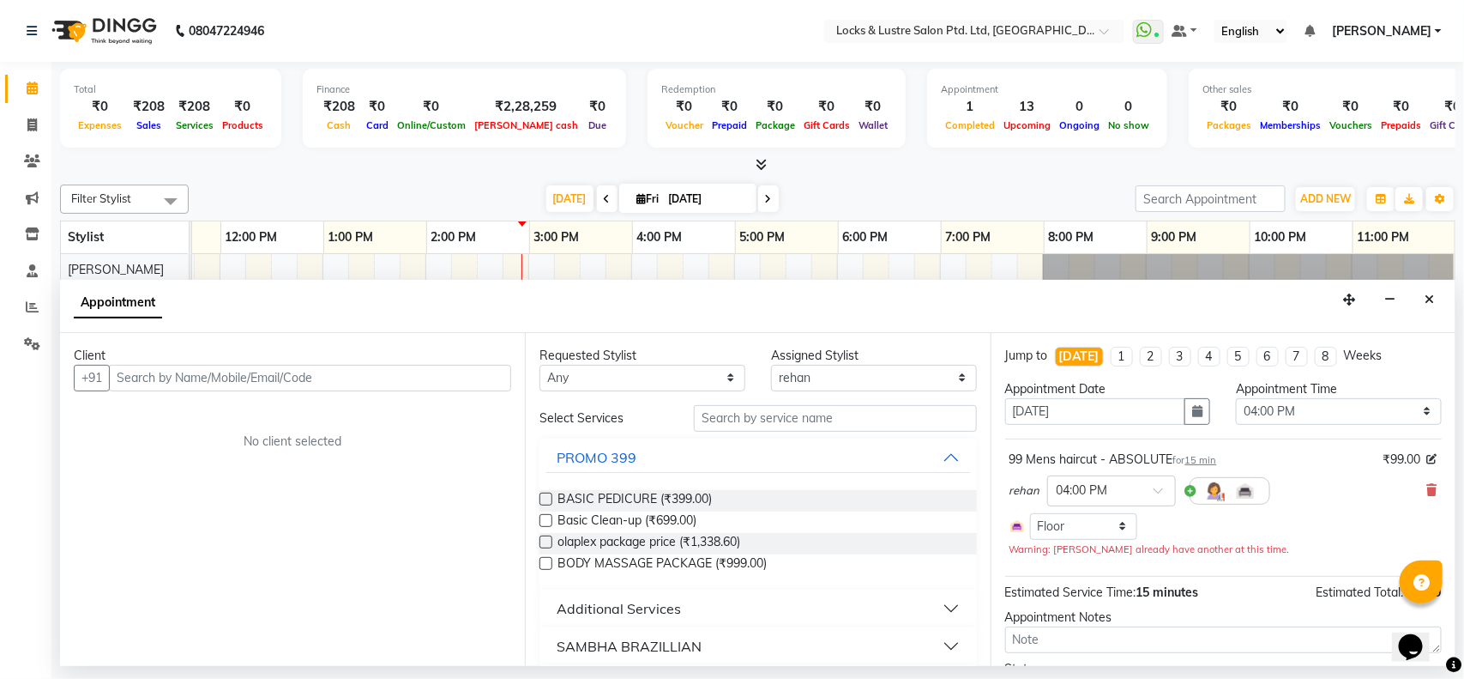
scroll to position [0, 383]
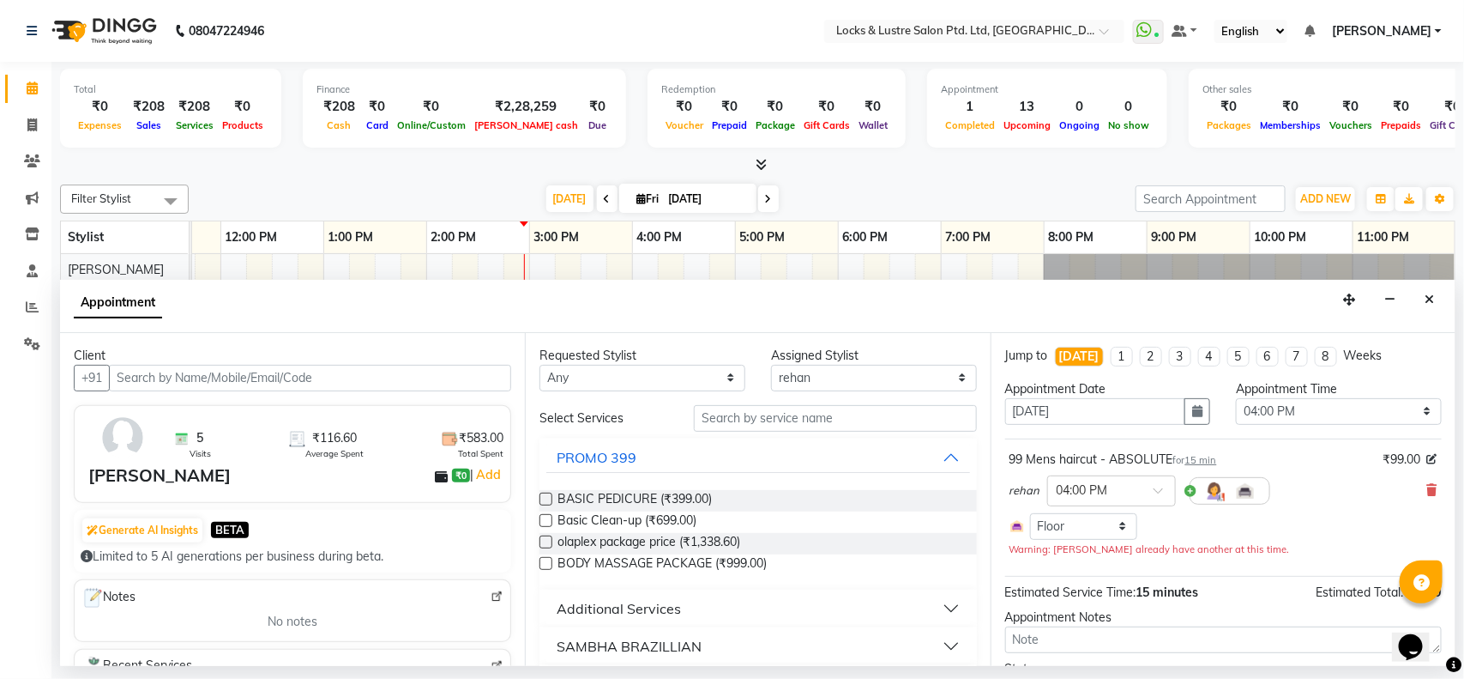
click at [1212, 356] on li "4" at bounding box center [1209, 357] width 22 height 20
type input "[DATE]"
select select "960"
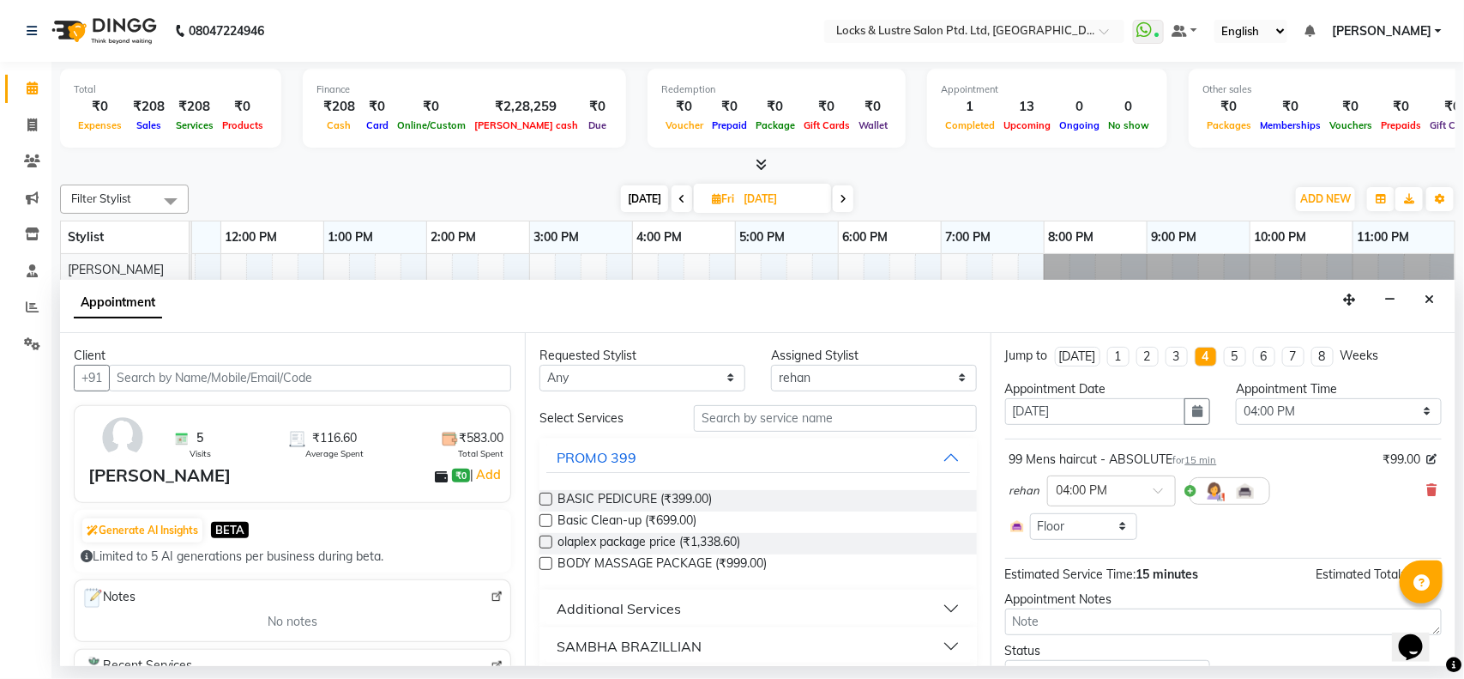
scroll to position [80, 0]
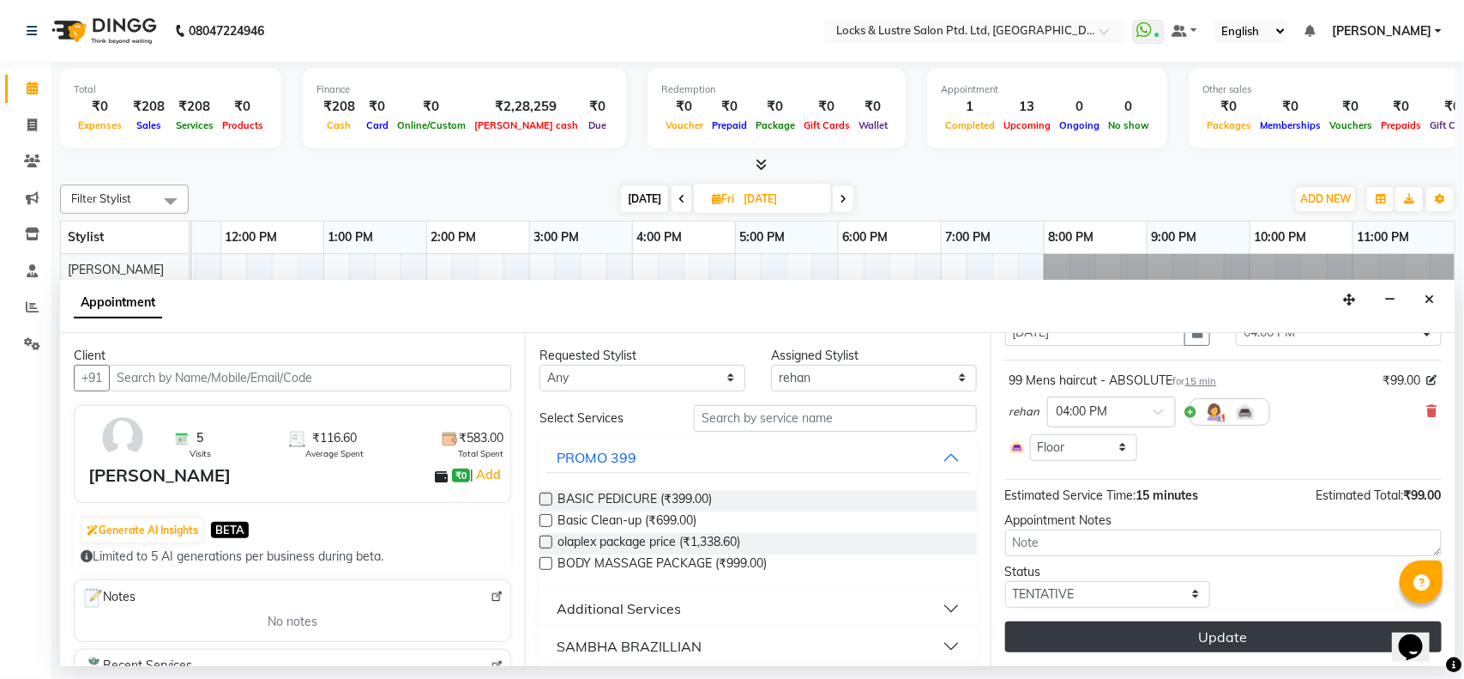
click at [1191, 637] on button "Update" at bounding box center [1223, 636] width 437 height 31
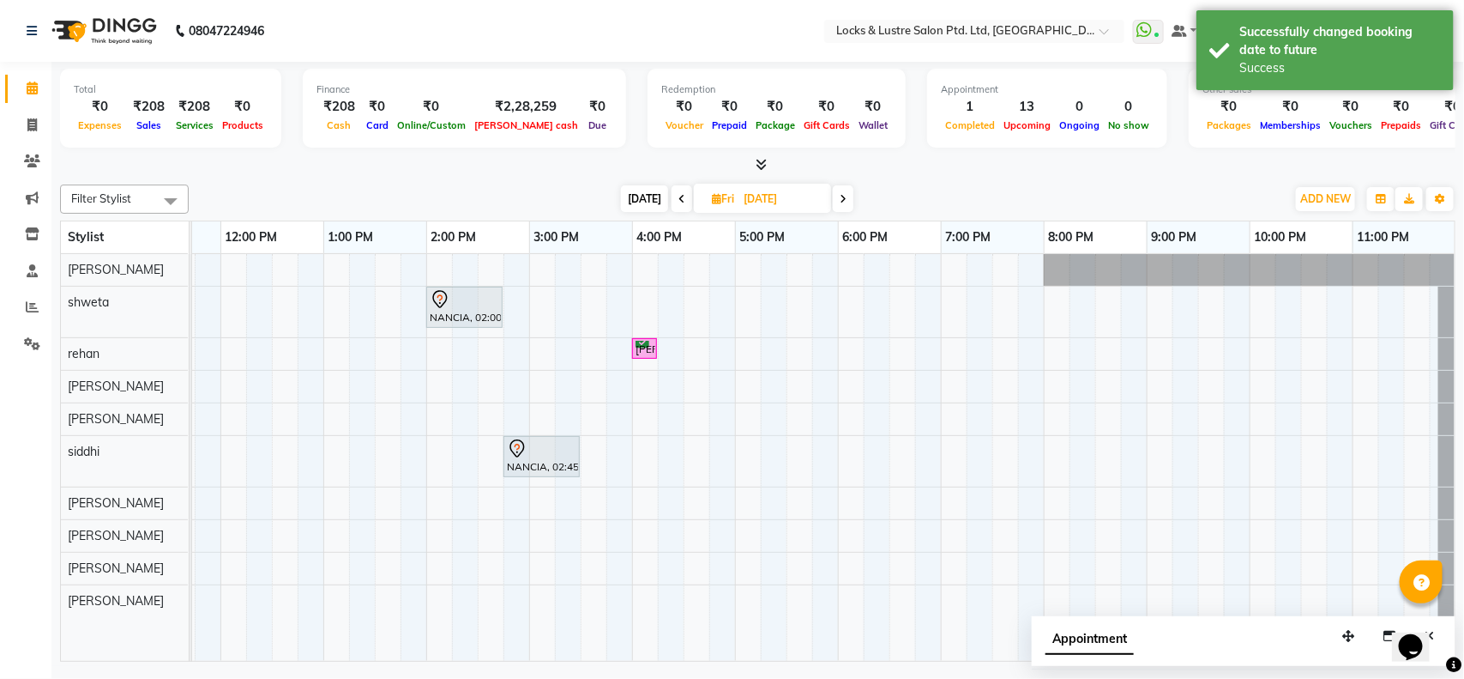
click at [679, 194] on icon at bounding box center [682, 199] width 7 height 10
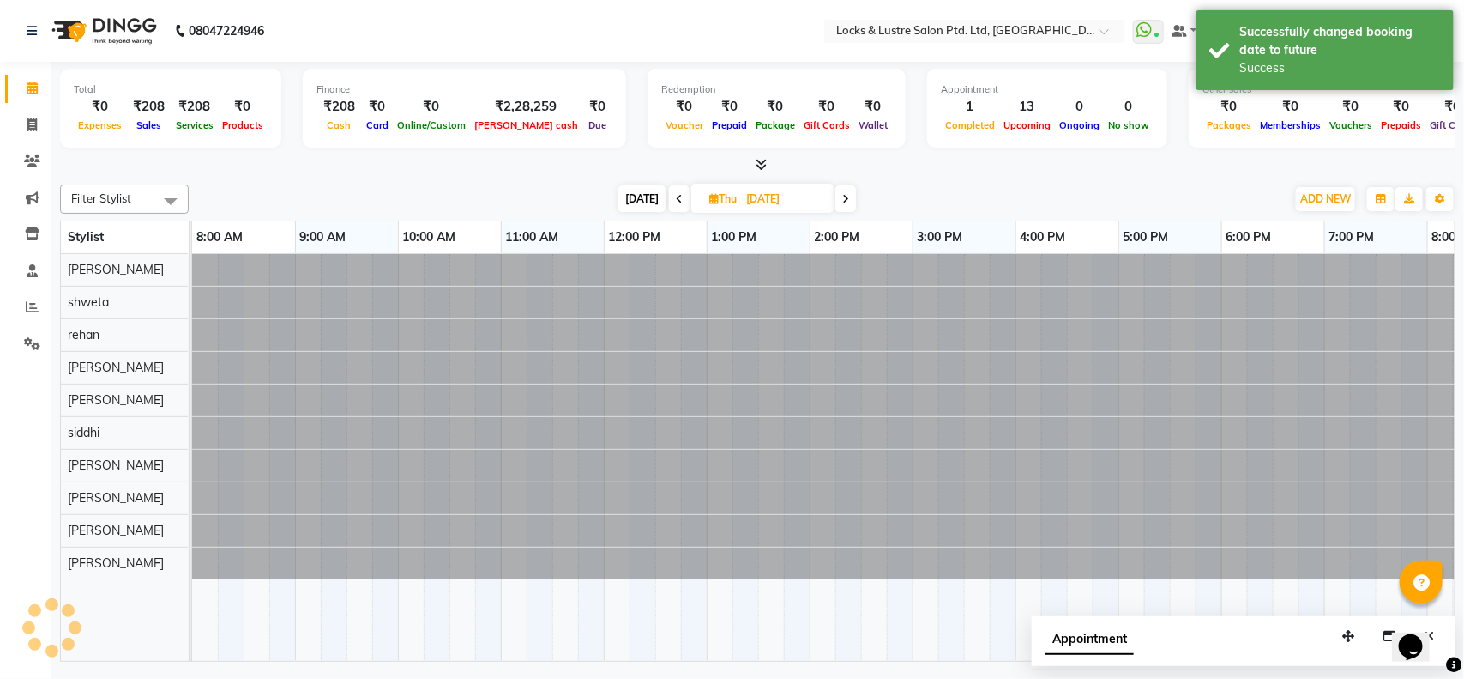
scroll to position [0, 383]
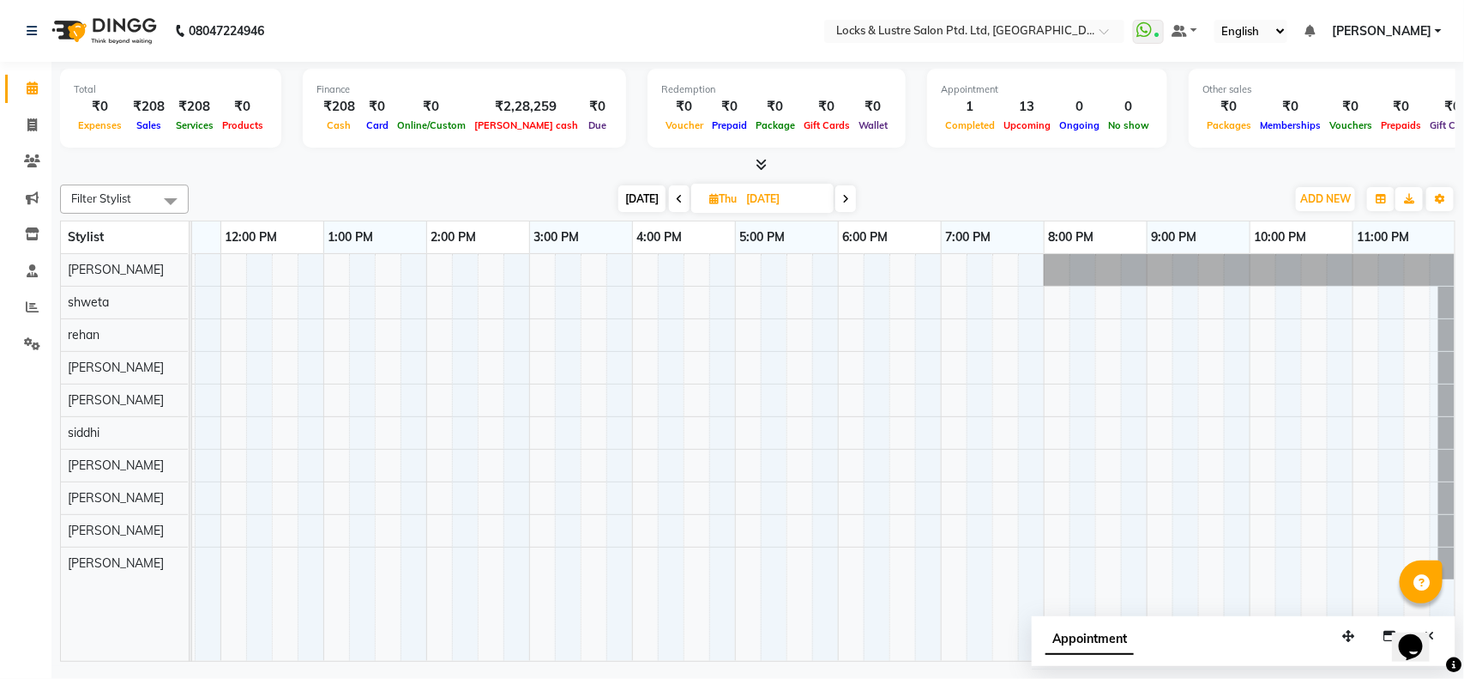
click at [676, 194] on icon at bounding box center [679, 199] width 7 height 10
click at [632, 195] on span "[DATE]" at bounding box center [640, 198] width 47 height 27
type input "[DATE]"
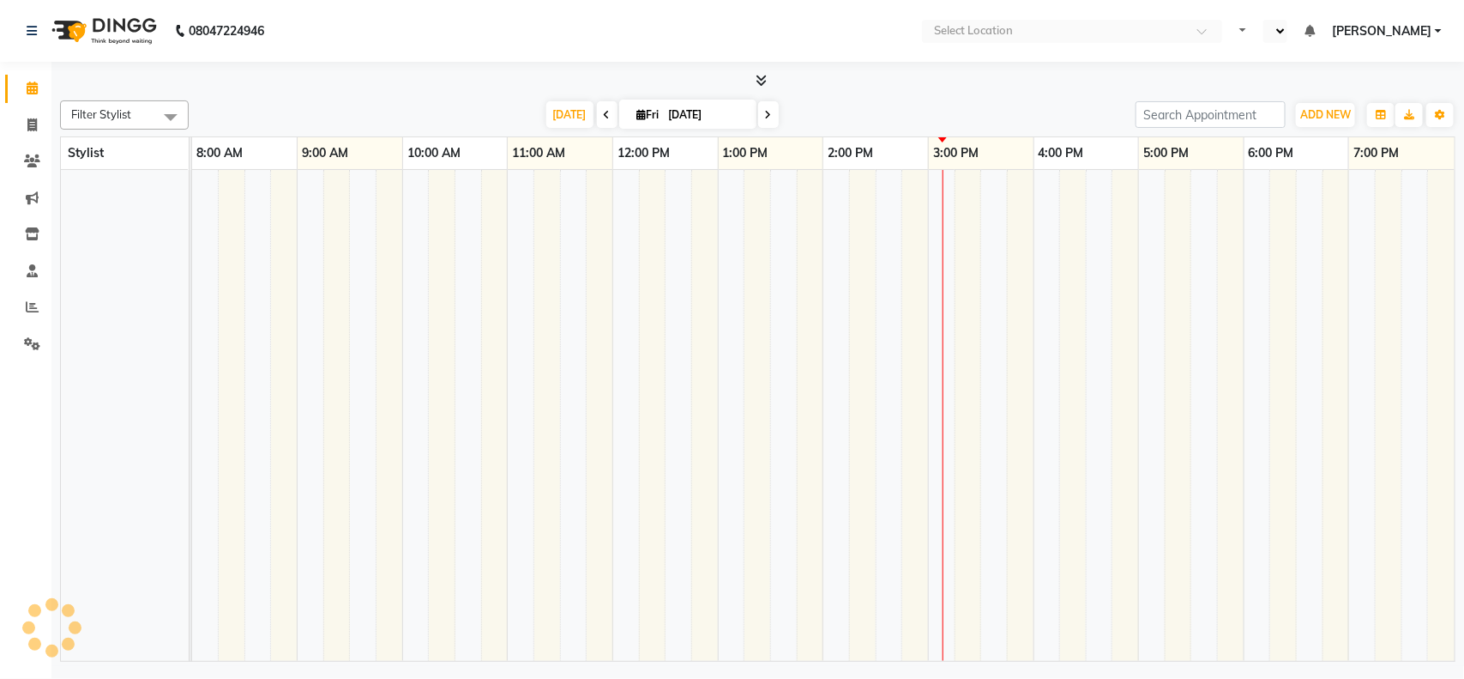
select select "en"
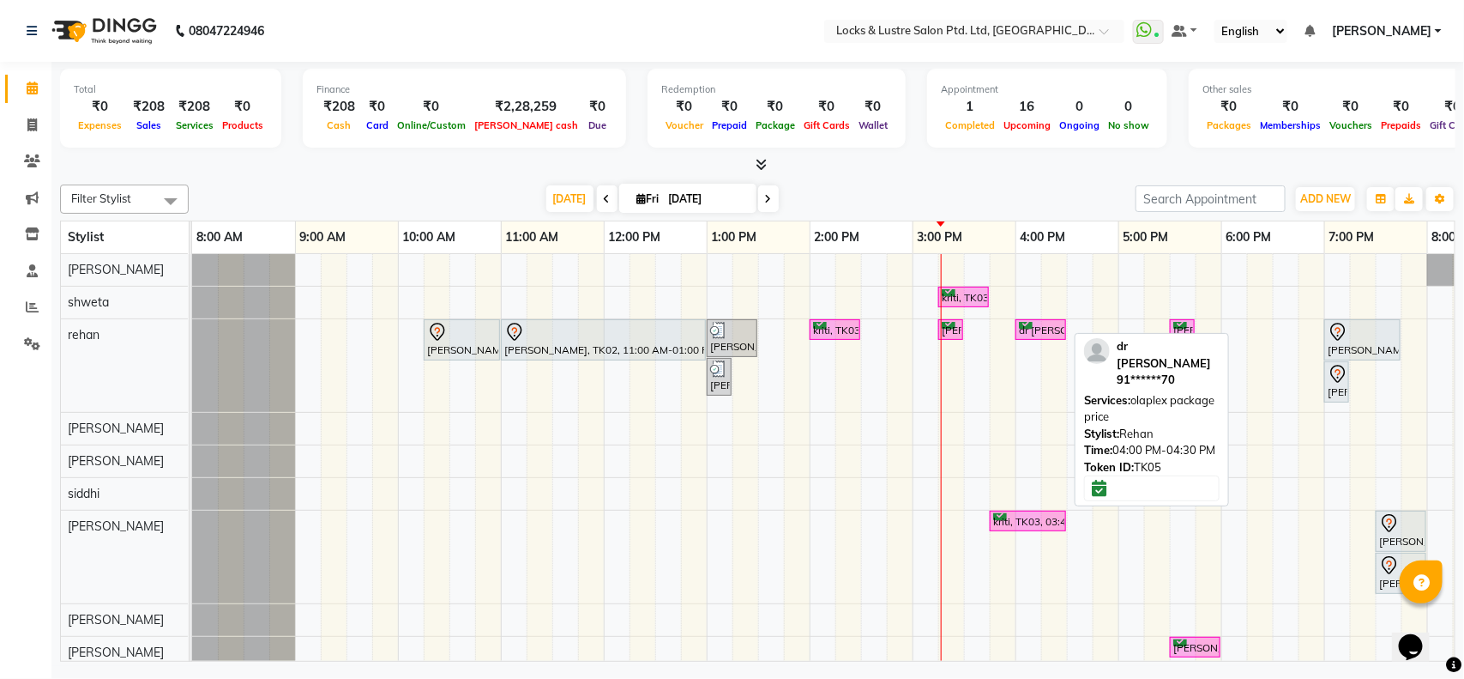
click at [1034, 331] on div "dr [PERSON_NAME], TK05, 04:00 PM-04:30 PM, olaplex package price" at bounding box center [1040, 330] width 47 height 16
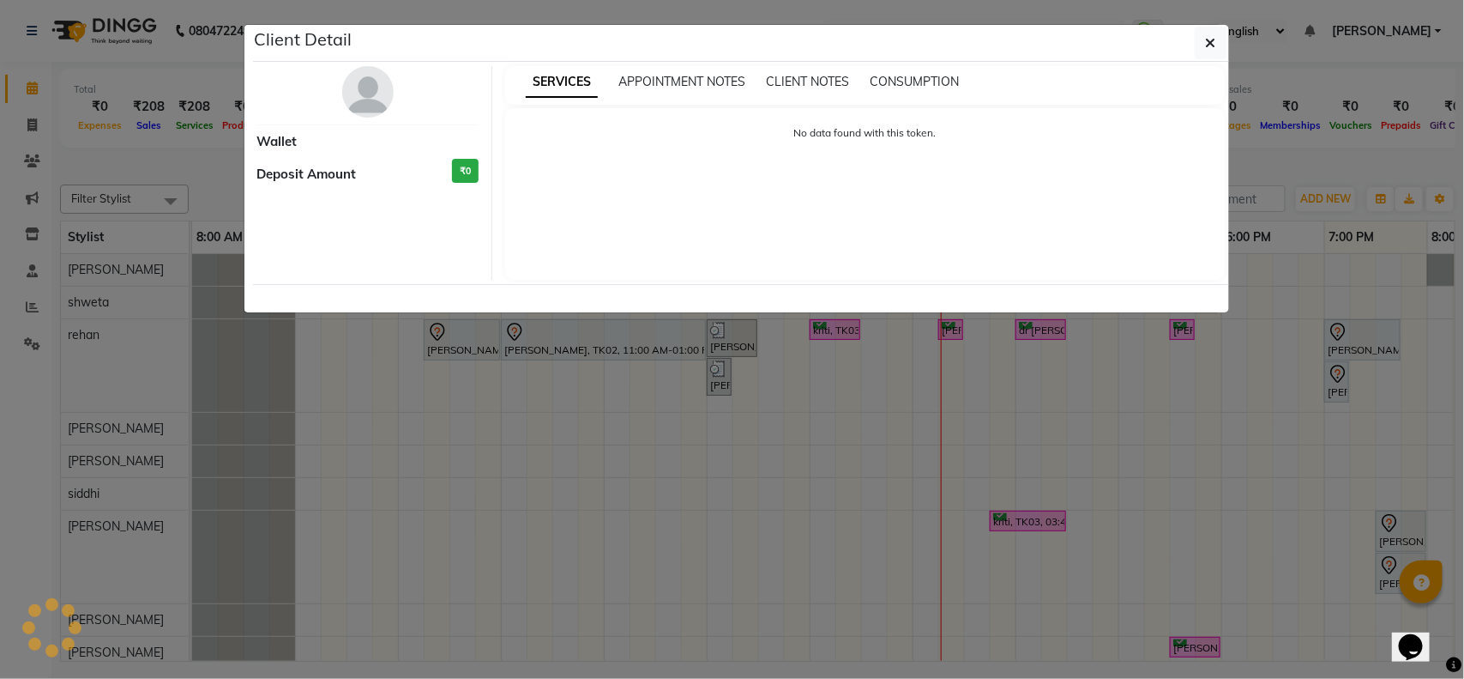
select select "6"
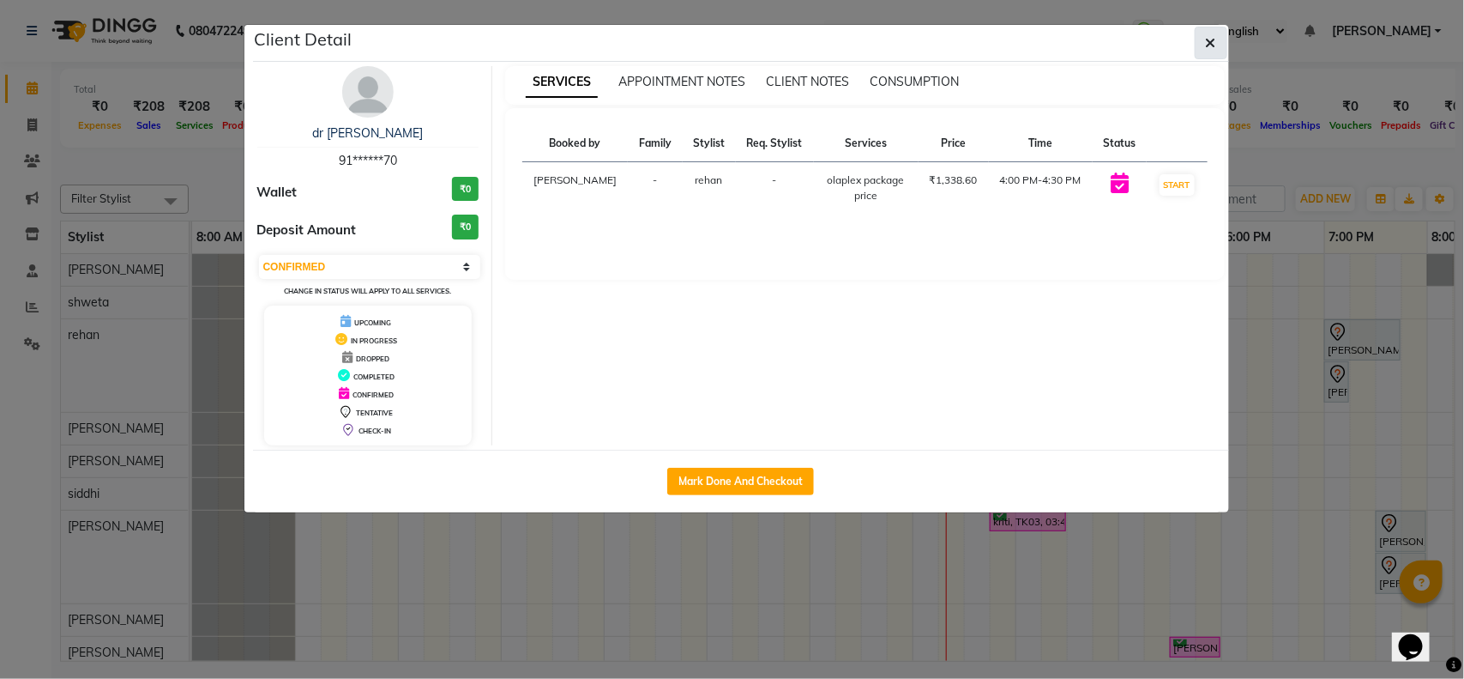
click at [1215, 43] on icon "button" at bounding box center [1211, 43] width 10 height 14
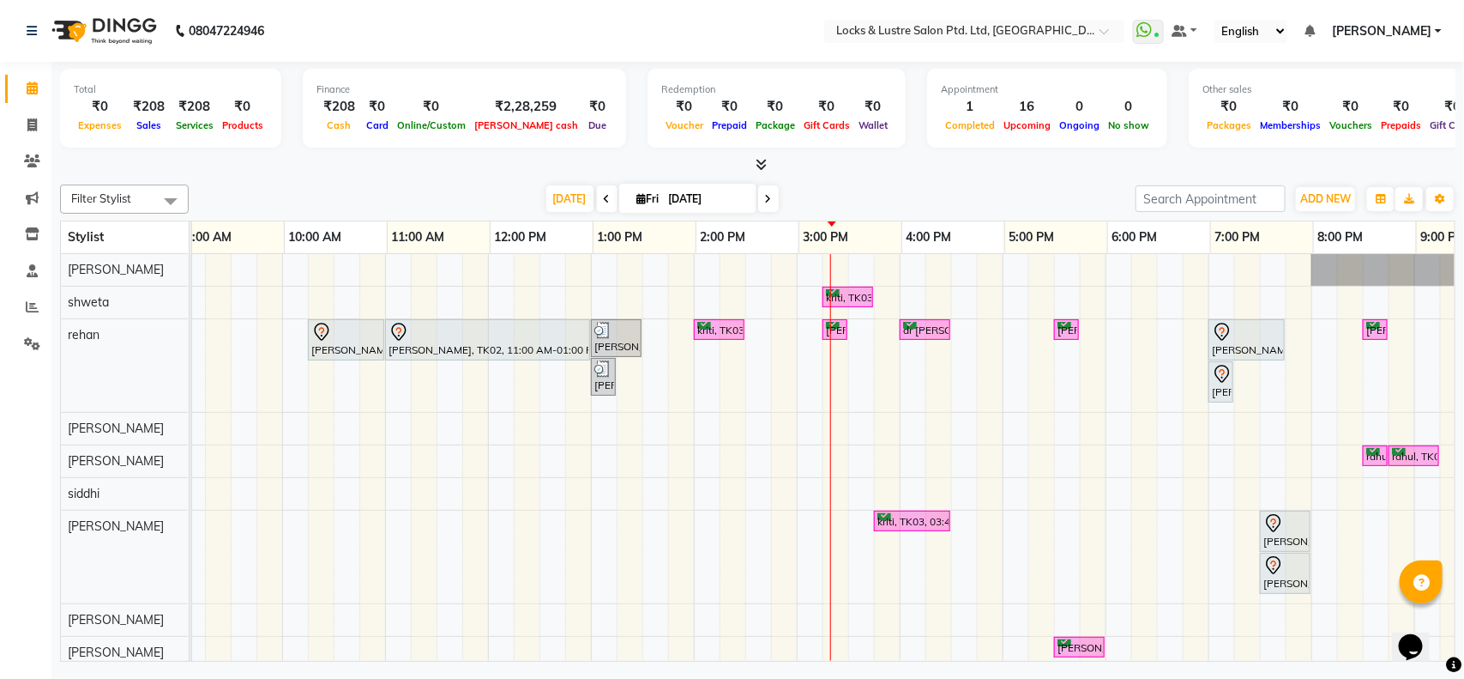
scroll to position [0, 116]
click at [1113, 327] on div "kriti, TK03, 03:15 PM-03:45 PM, PROMO 199 - Gel Polish darshika, TK02, 10:15 AM…" at bounding box center [899, 477] width 1647 height 447
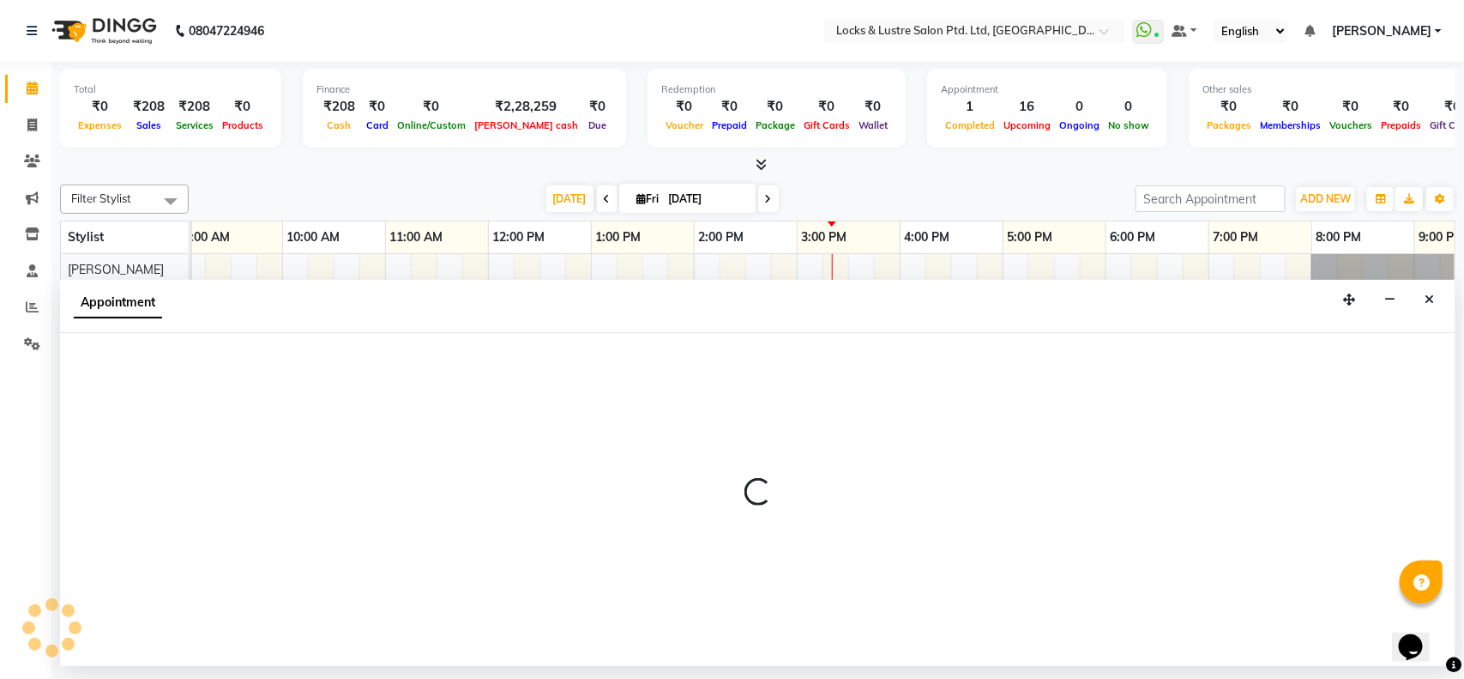
select select "62982"
select select "tentative"
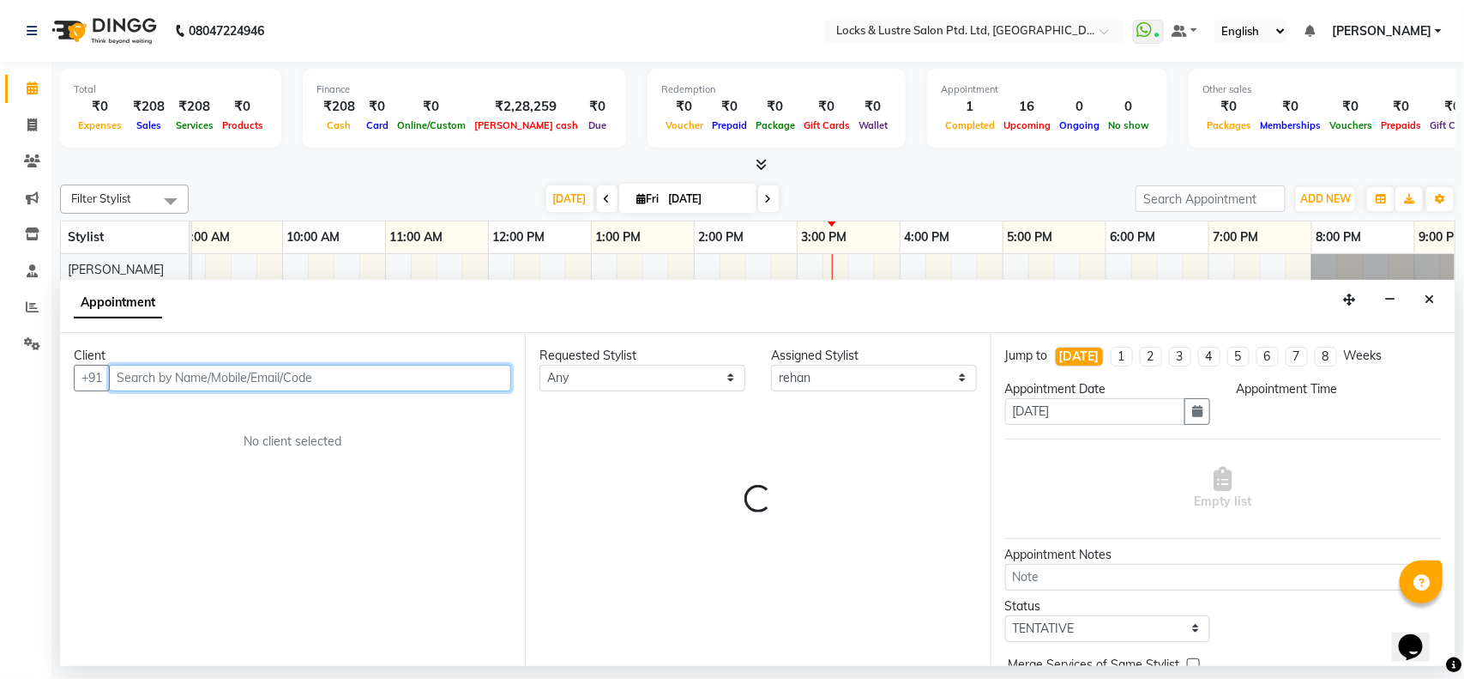
select select "1080"
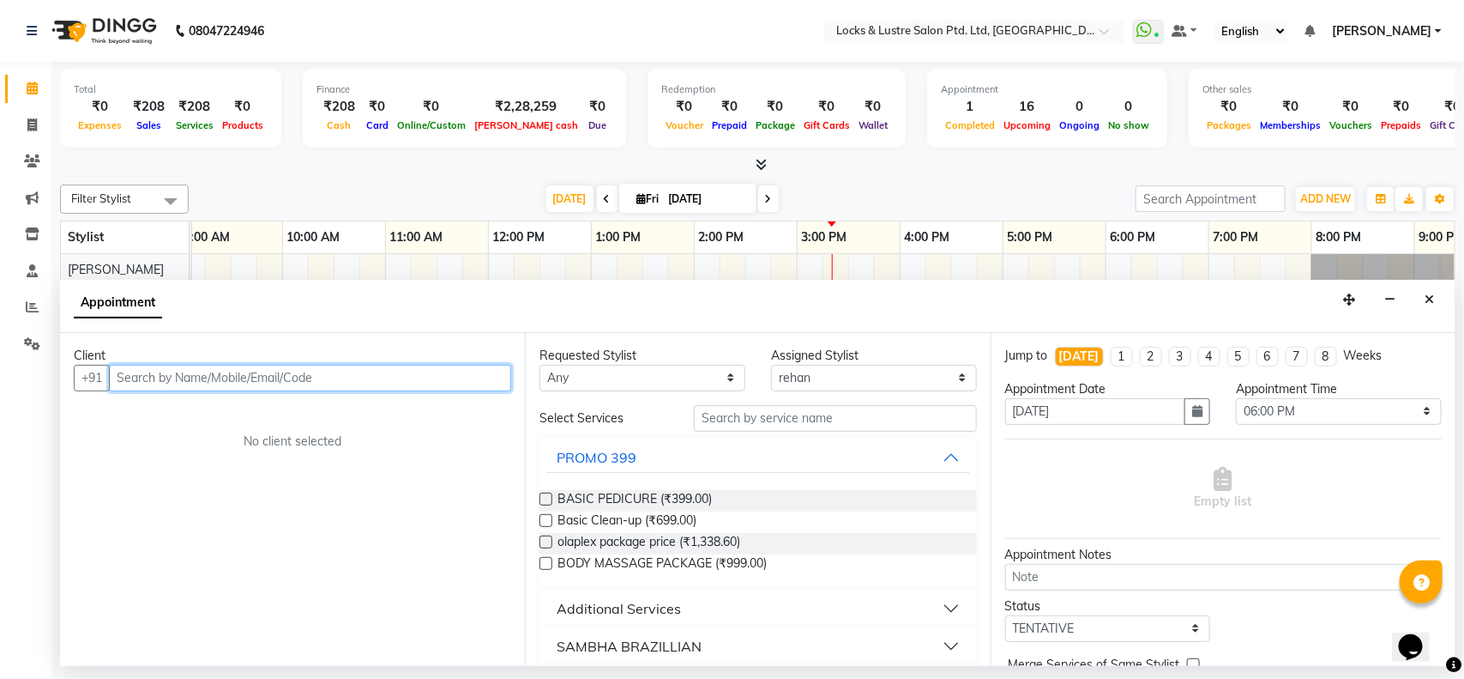
click at [160, 370] on input "text" at bounding box center [310, 378] width 402 height 27
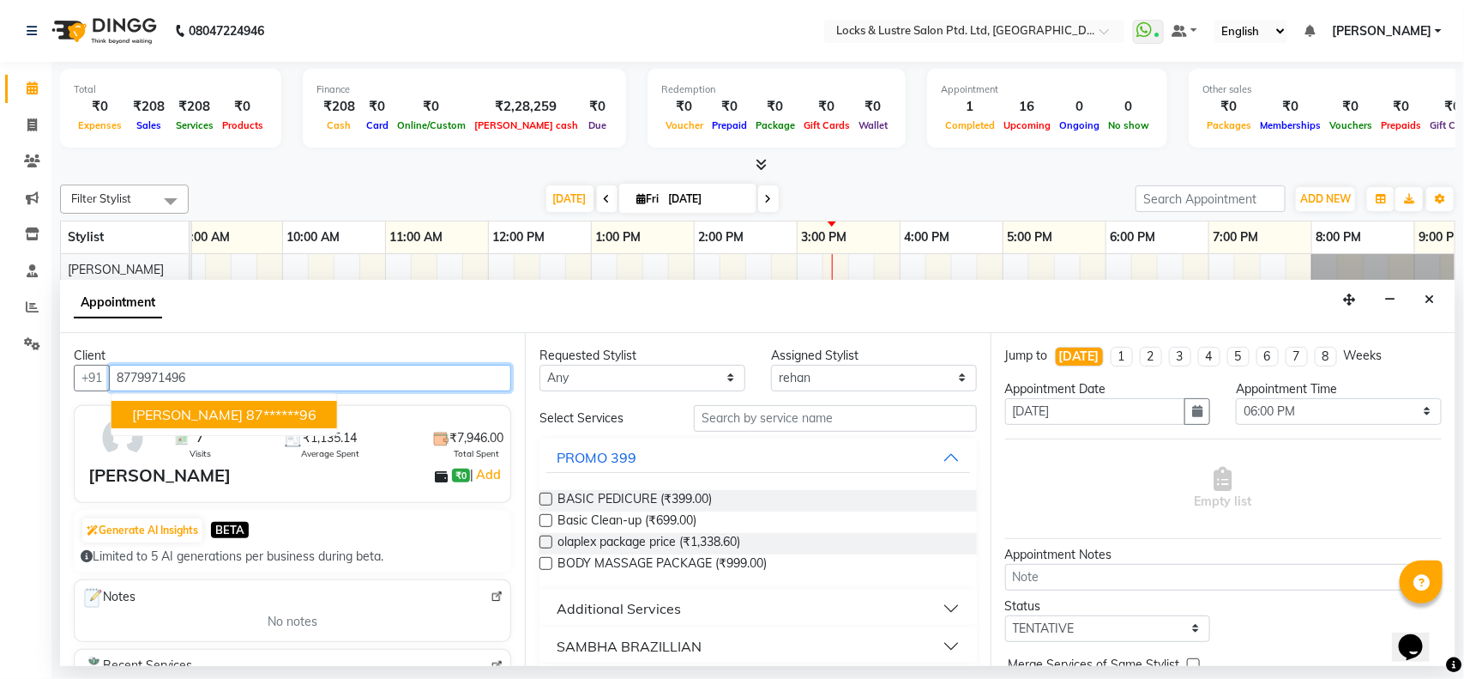
type input "8779971496"
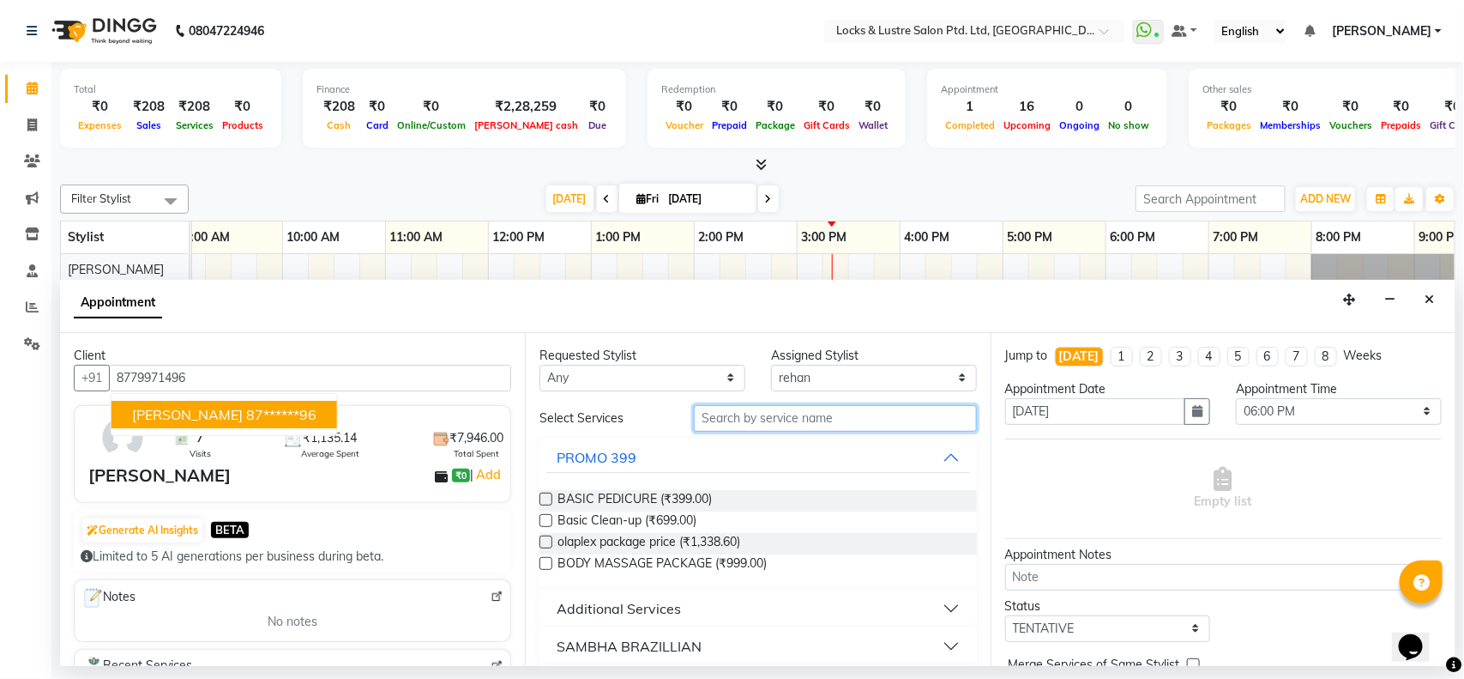
click at [847, 418] on input "text" at bounding box center [835, 418] width 283 height 27
click at [841, 414] on input "text" at bounding box center [835, 418] width 283 height 27
click at [826, 419] on input "text" at bounding box center [835, 418] width 283 height 27
click at [819, 413] on input "text" at bounding box center [835, 418] width 283 height 27
click at [834, 413] on input "text" at bounding box center [835, 418] width 283 height 27
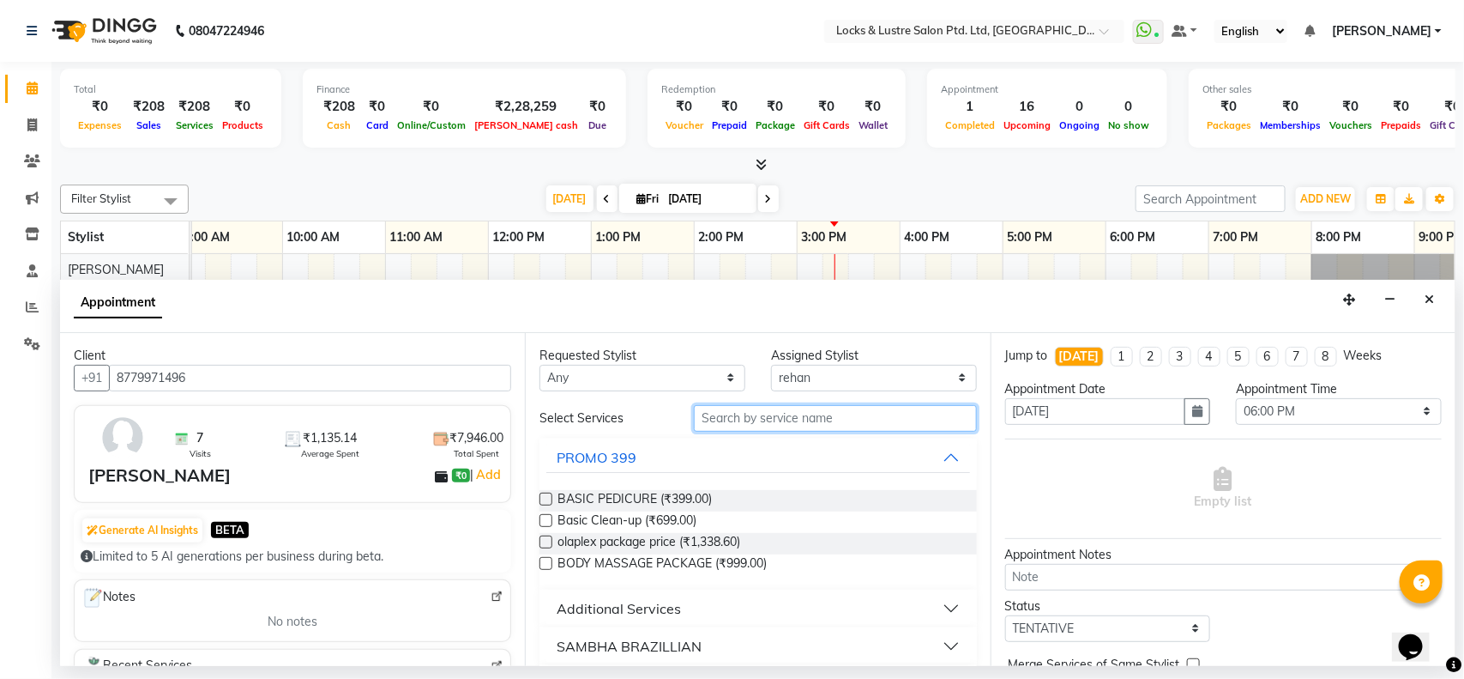
click at [834, 413] on input "text" at bounding box center [835, 418] width 283 height 27
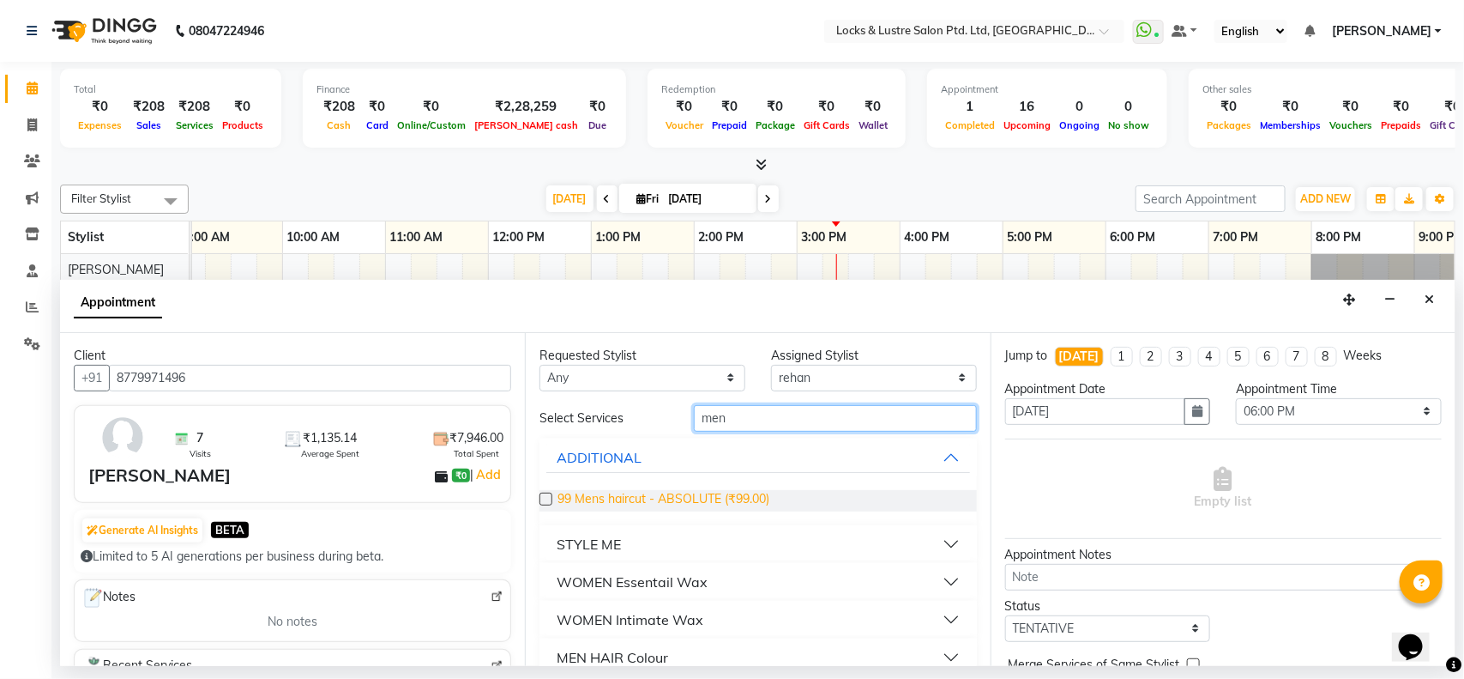
type input "men"
click at [666, 500] on span "99 Mens haircut - ABSOLUTE (₹99.00)" at bounding box center [664, 500] width 212 height 21
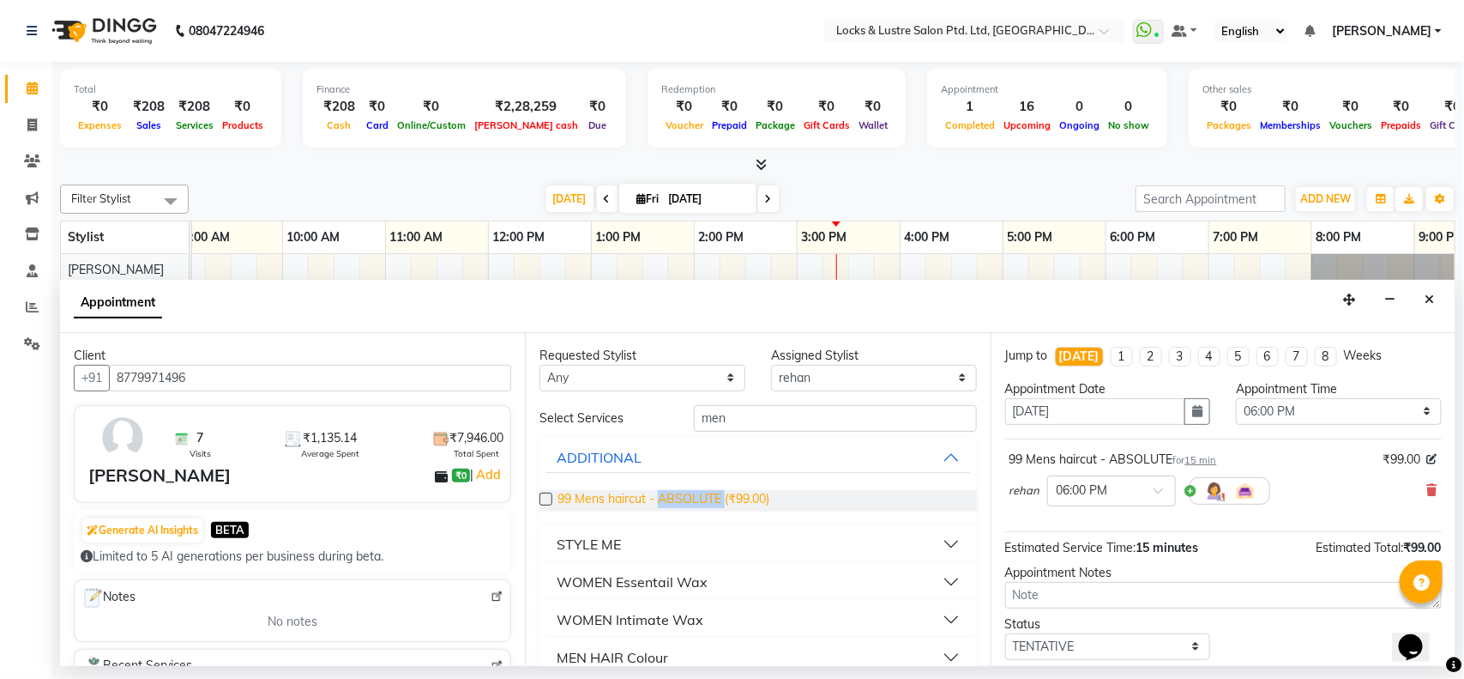
click at [666, 500] on span "99 Mens haircut - ABSOLUTE (₹99.00)" at bounding box center [664, 500] width 212 height 21
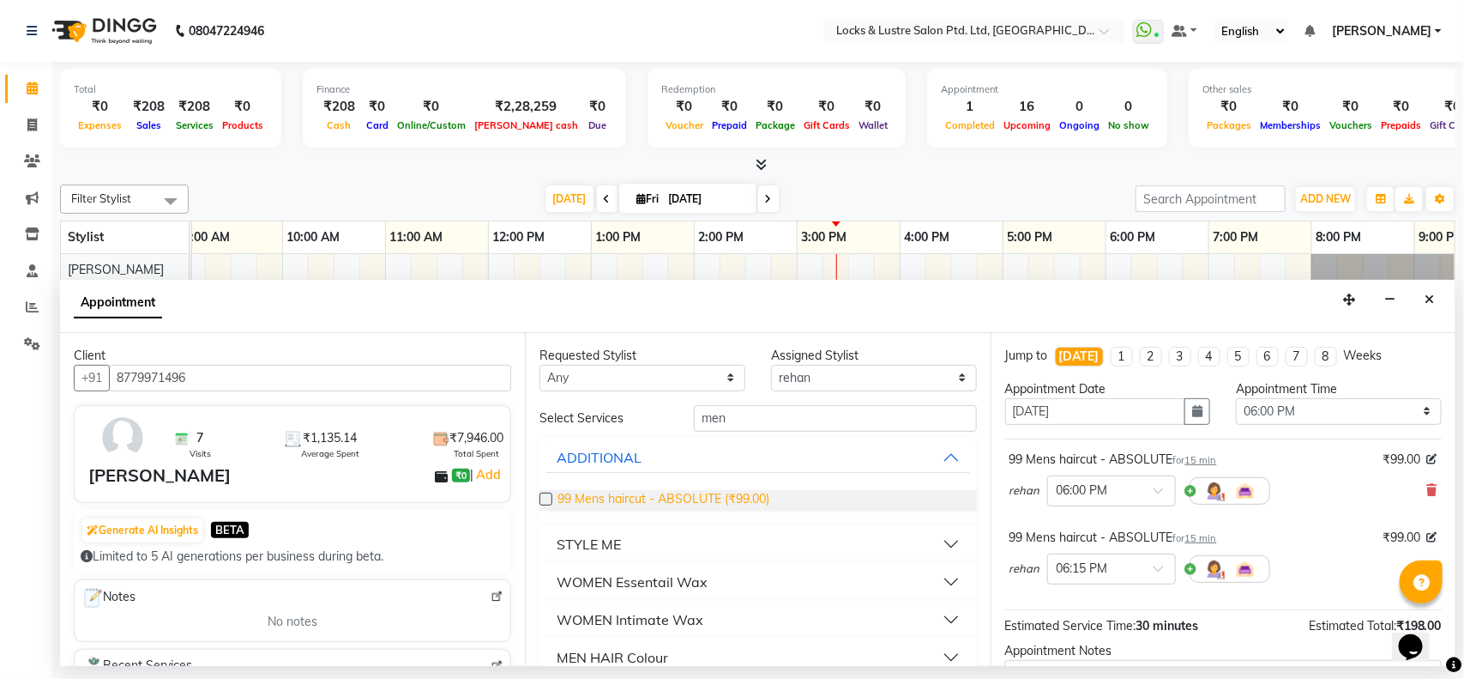
click at [635, 503] on span "99 Mens haircut - ABSOLUTE (₹99.00)" at bounding box center [664, 500] width 212 height 21
checkbox input "false"
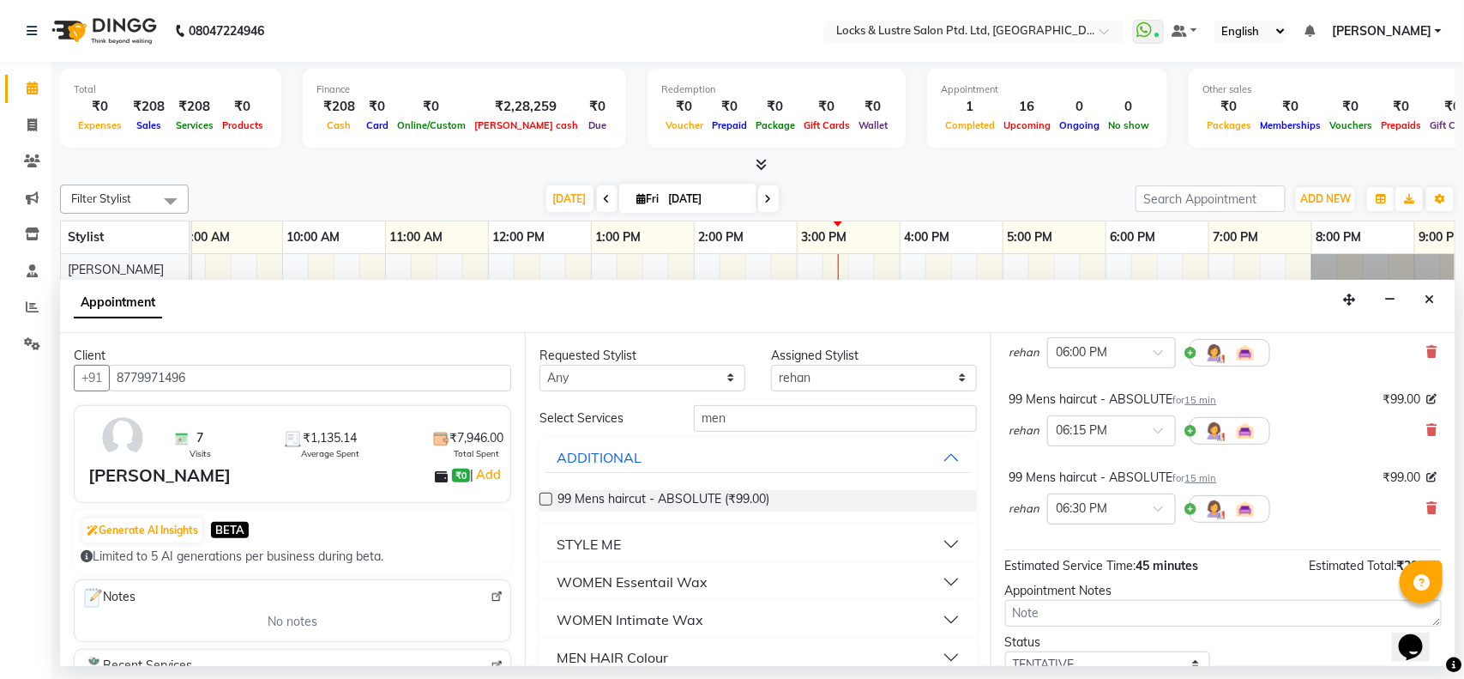
scroll to position [259, 0]
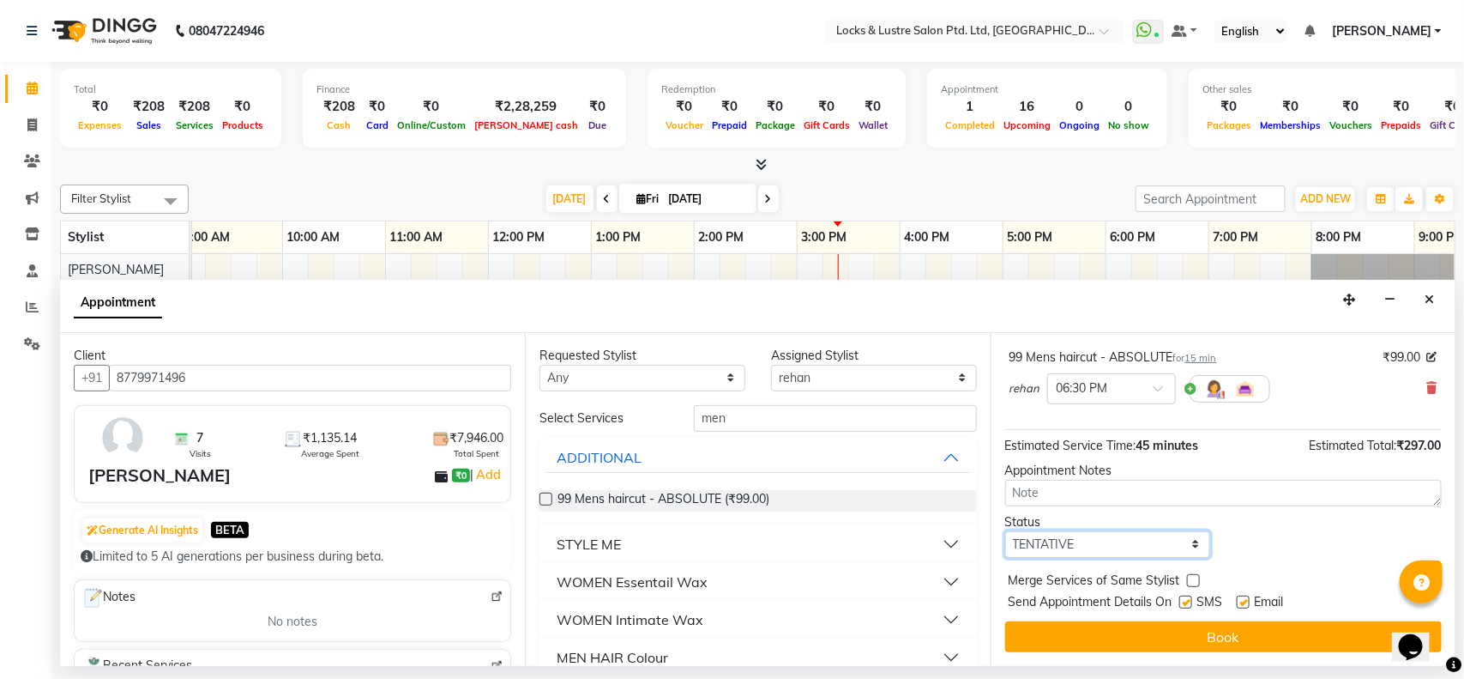
click at [1094, 536] on select "Select TENTATIVE CONFIRM CHECK-IN UPCOMING" at bounding box center [1108, 544] width 206 height 27
select select "confirm booking"
click at [1005, 531] on select "Select TENTATIVE CONFIRM CHECK-IN UPCOMING" at bounding box center [1108, 544] width 206 height 27
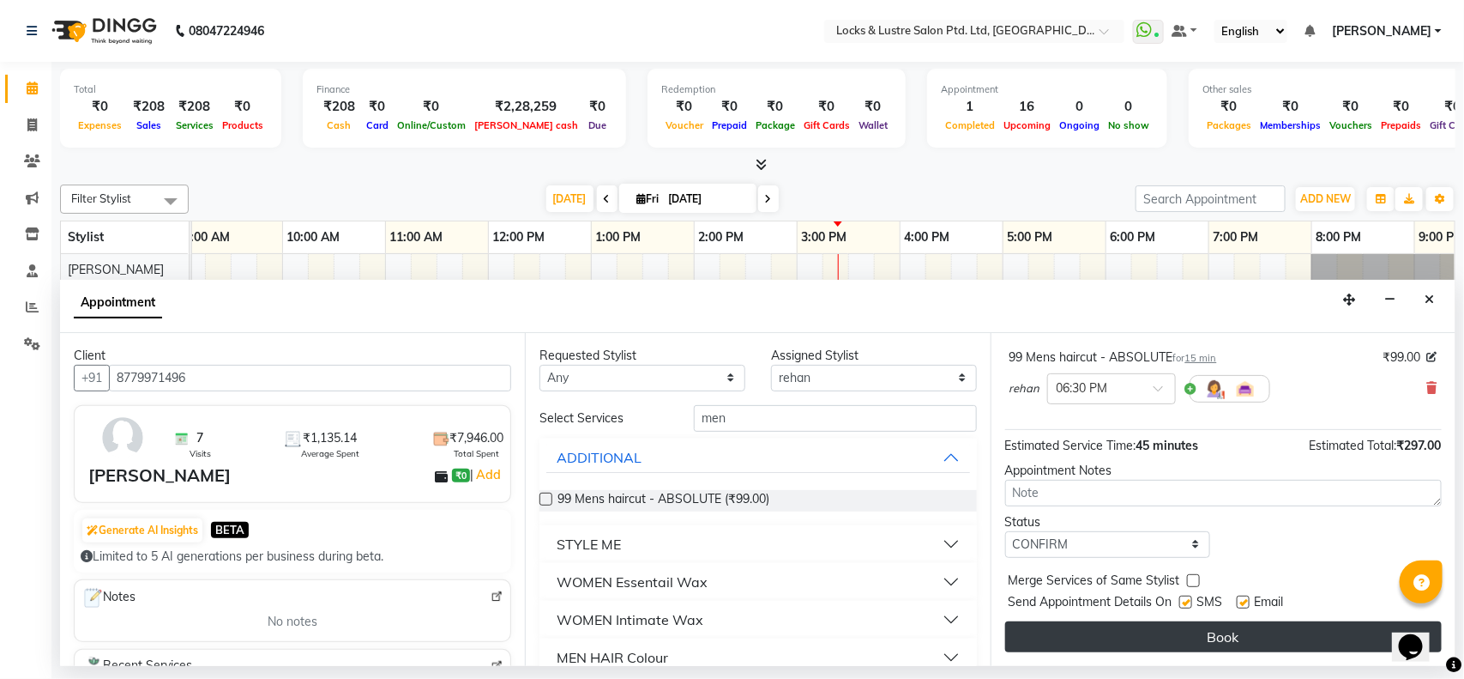
click at [1128, 632] on button "Book" at bounding box center [1223, 636] width 437 height 31
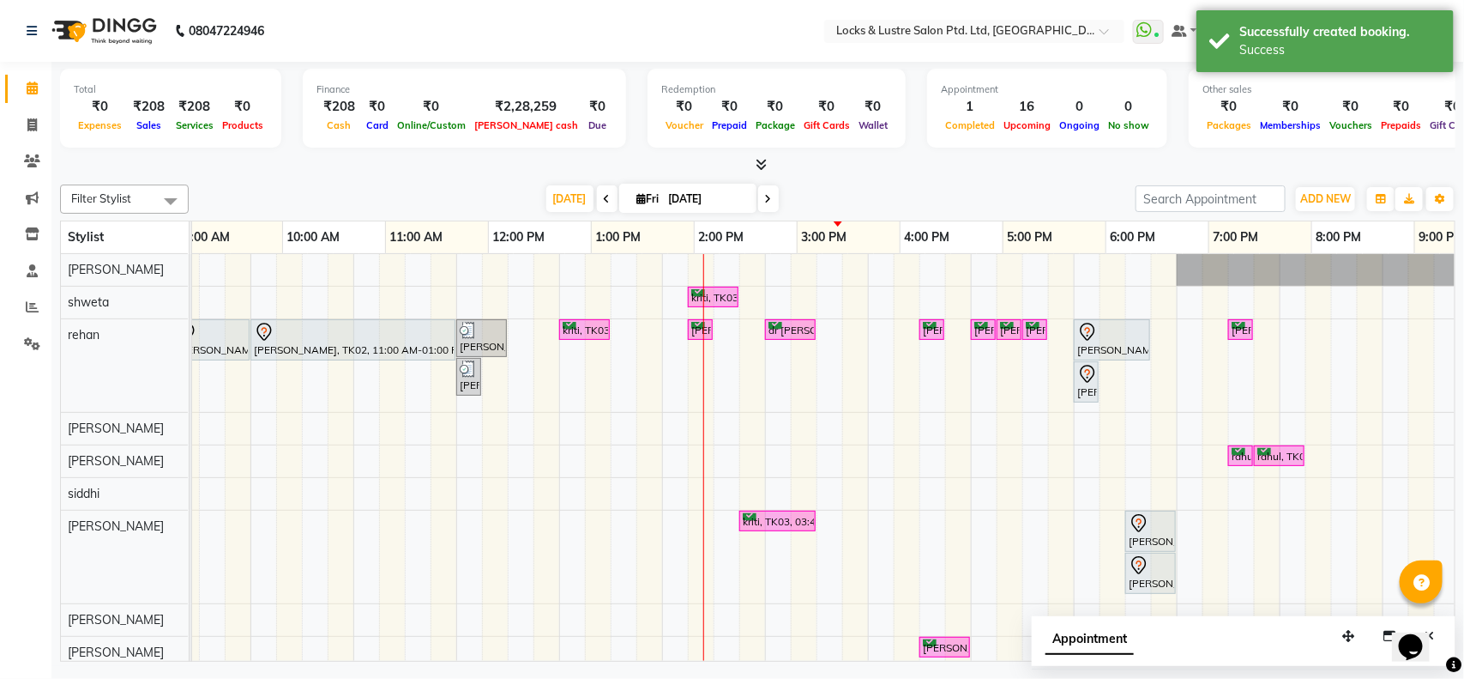
scroll to position [0, 250]
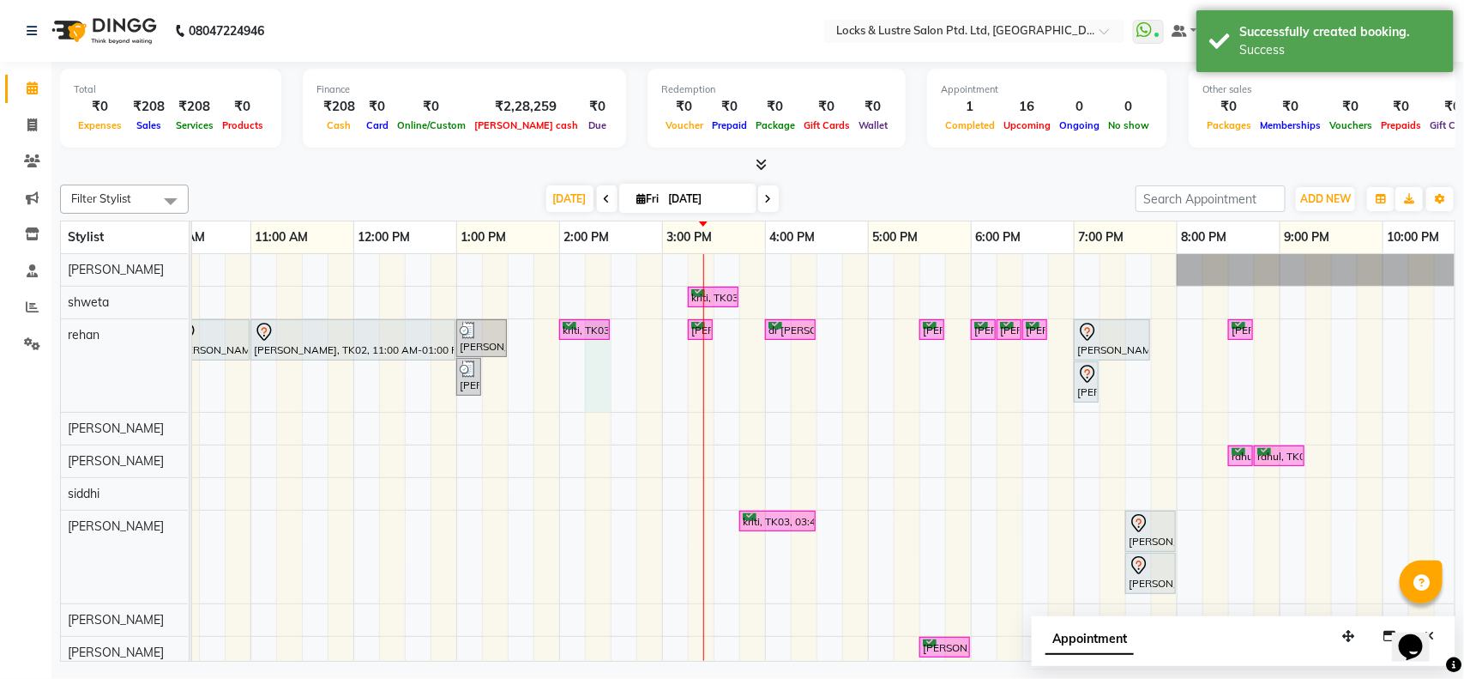
click at [601, 347] on div "kriti, TK03, 03:15 PM-03:45 PM, PROMO 199 - Gel Polish darshika, TK02, 10:15 AM…" at bounding box center [765, 477] width 1647 height 447
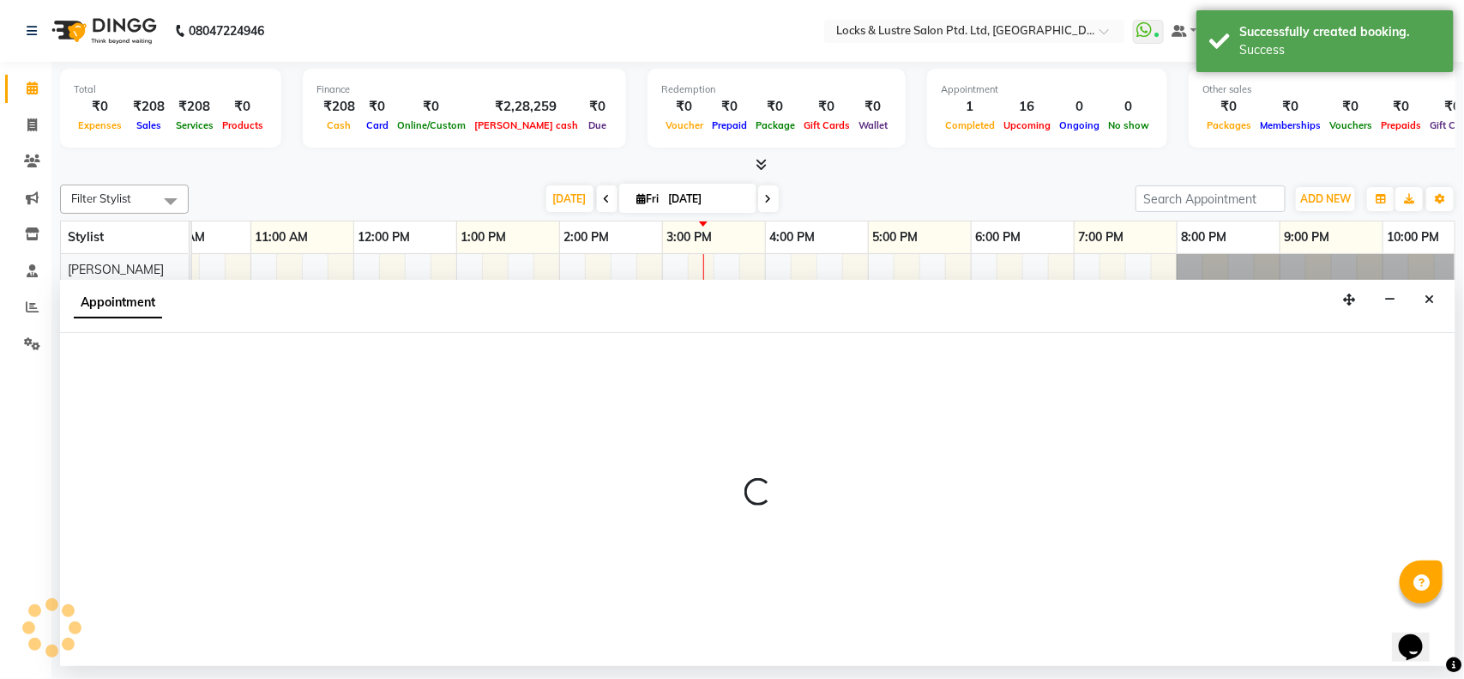
select select "62982"
select select "tentative"
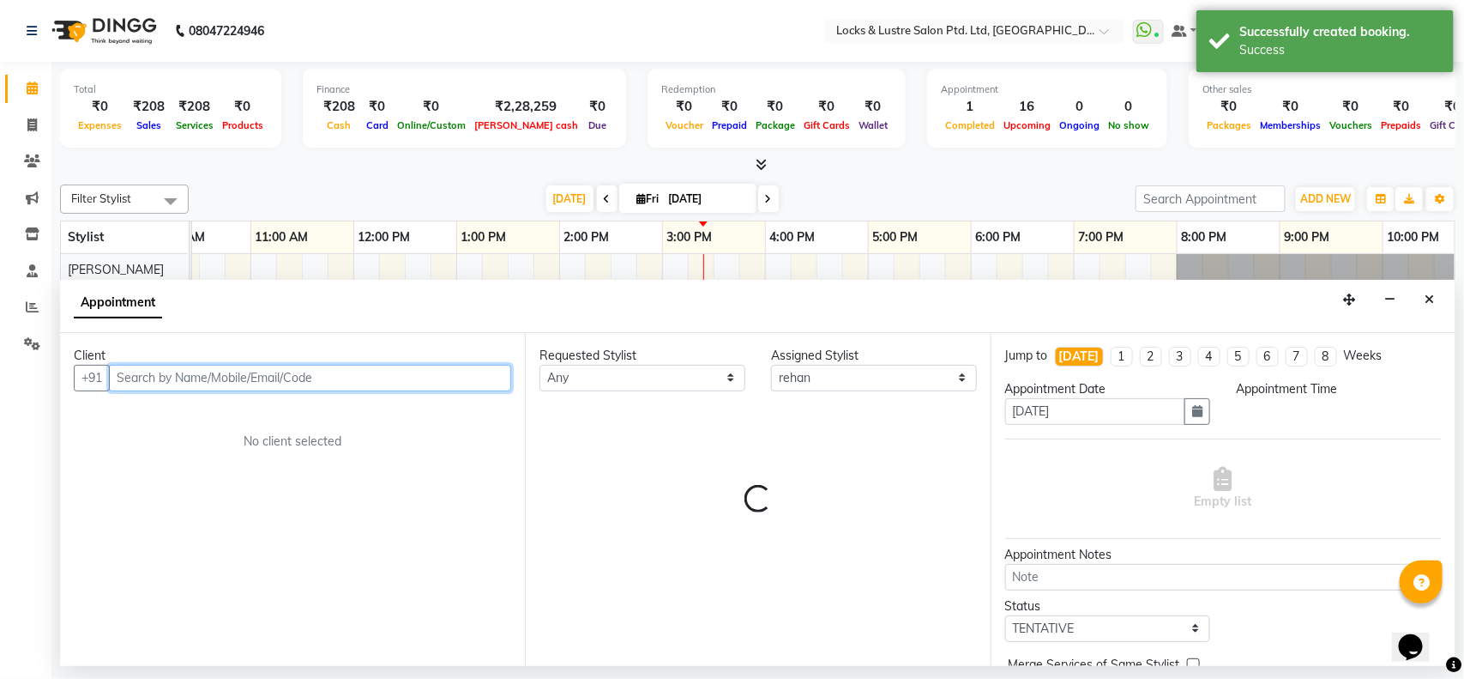
select select "855"
